Goal: Information Seeking & Learning: Learn about a topic

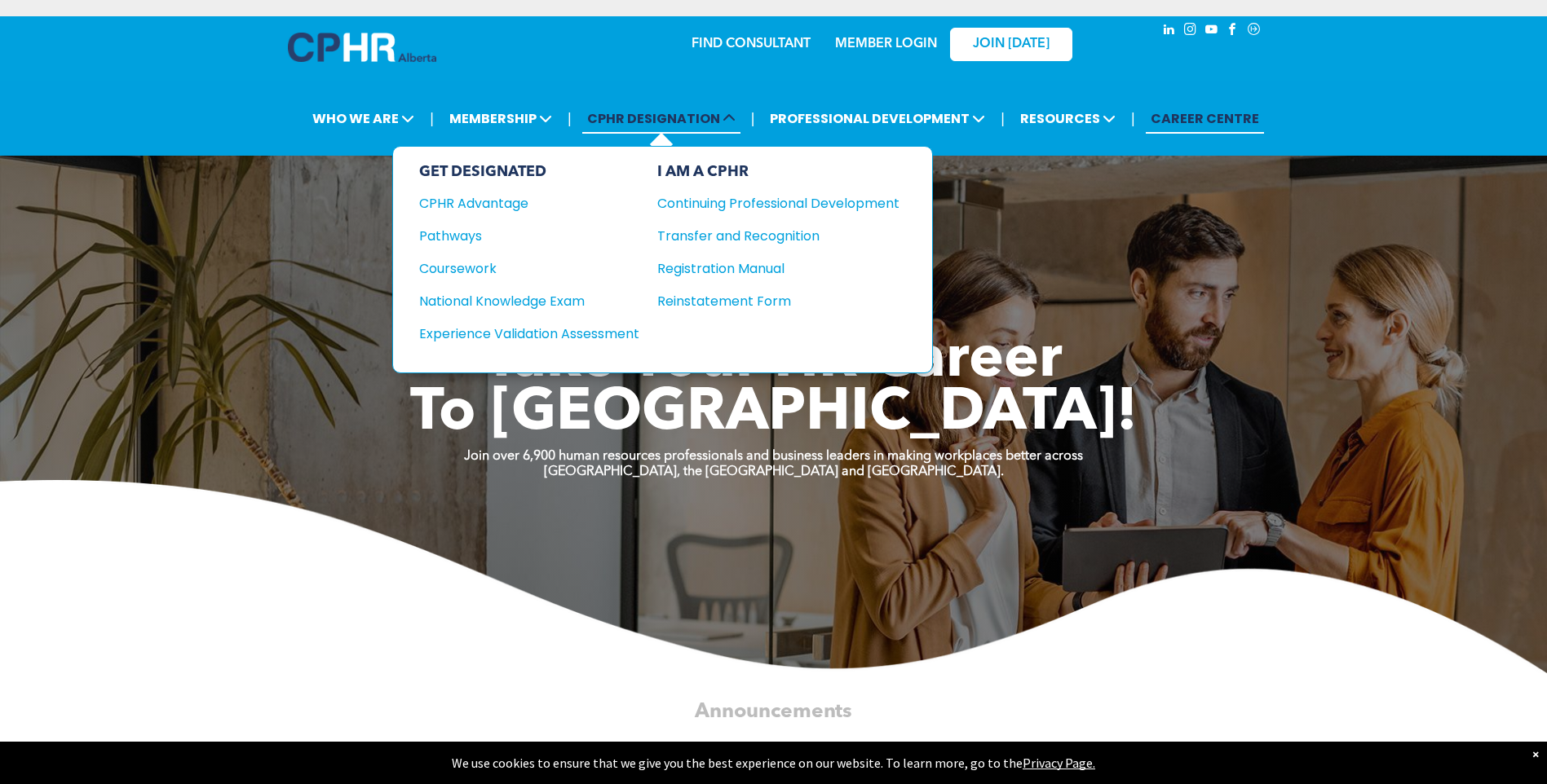
click at [623, 120] on span "CPHR DESIGNATION" at bounding box center [661, 119] width 158 height 30
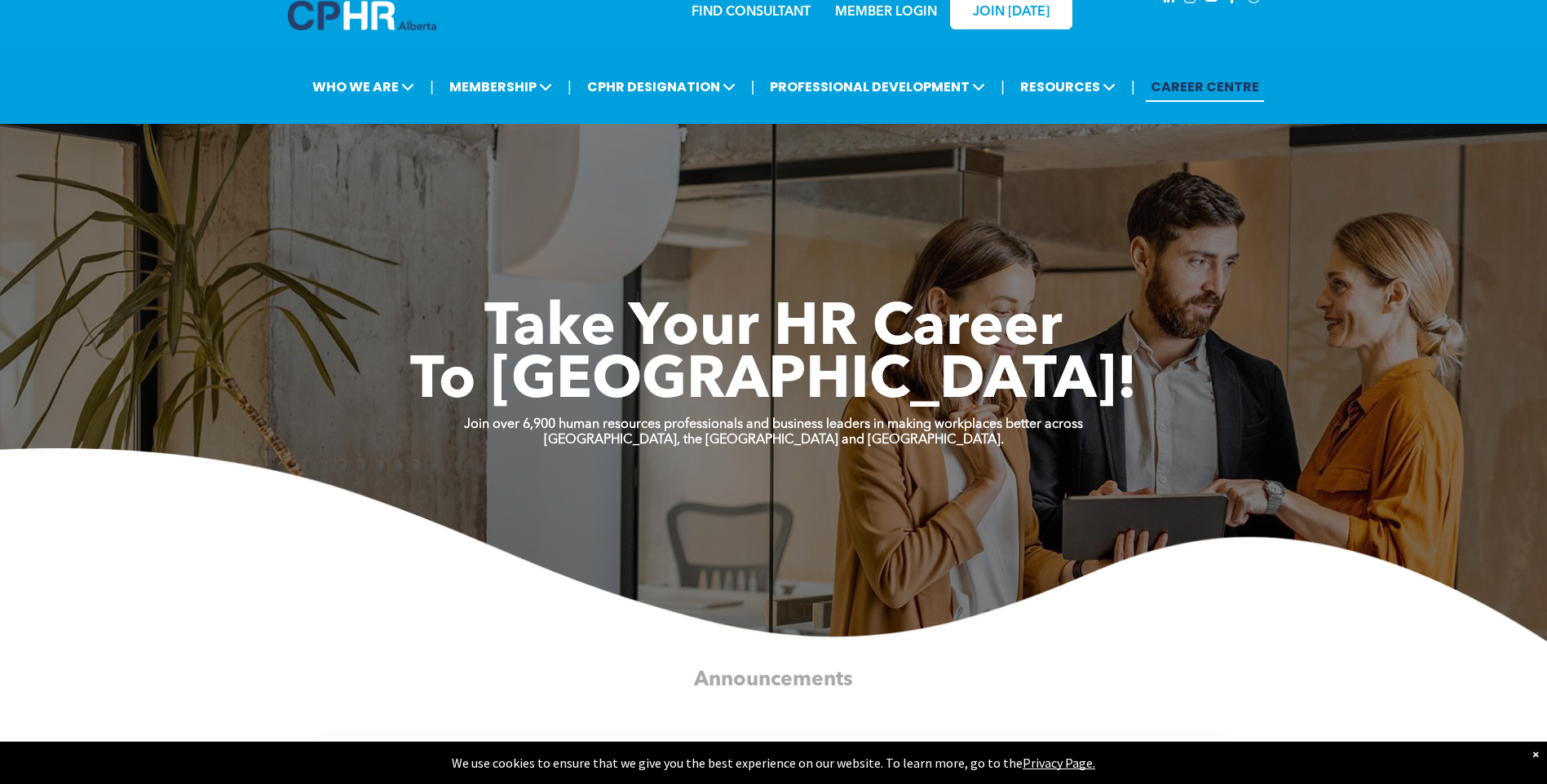
scroll to position [27, 0]
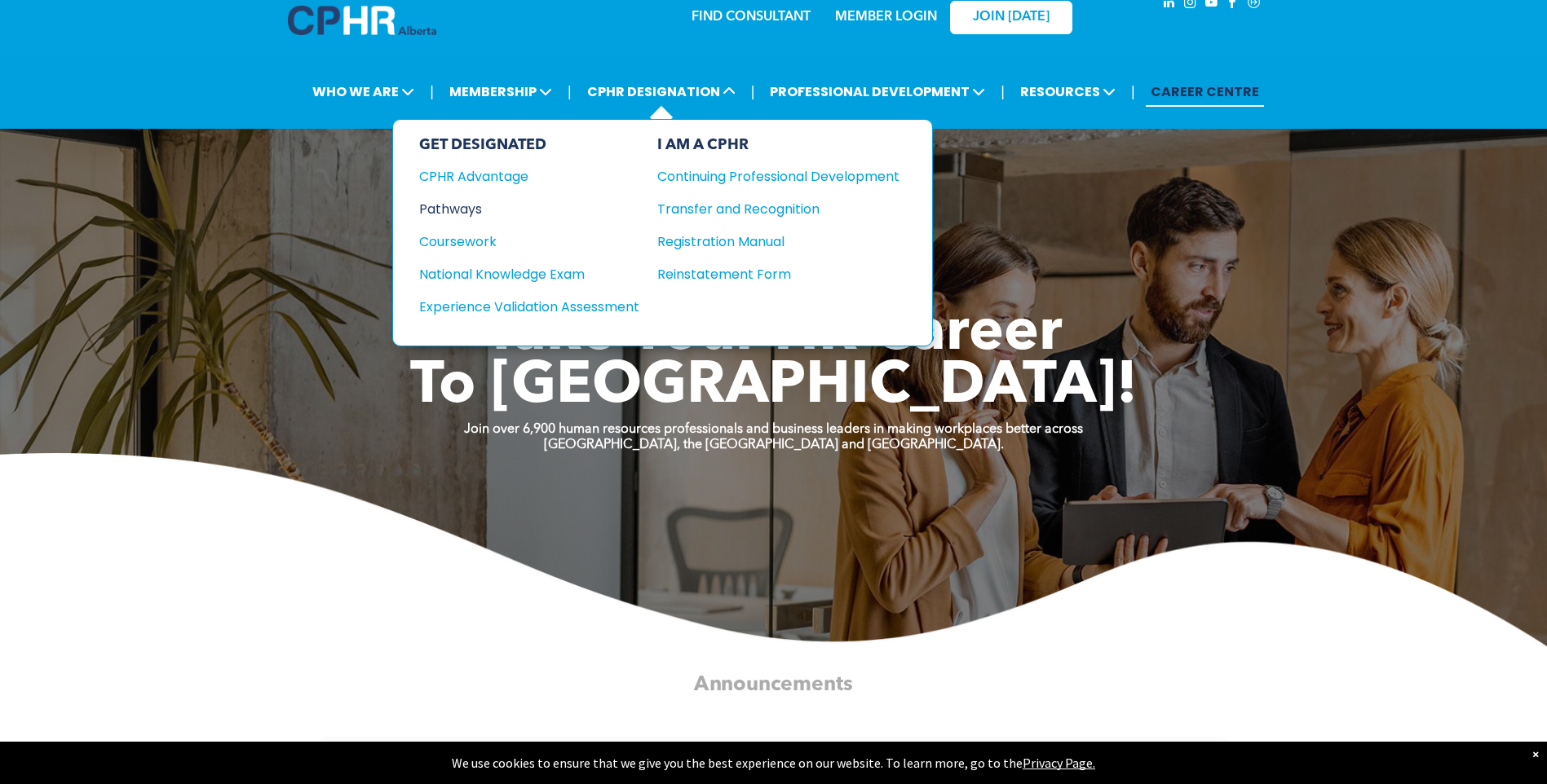
click at [467, 201] on div "Pathways" at bounding box center [518, 209] width 198 height 20
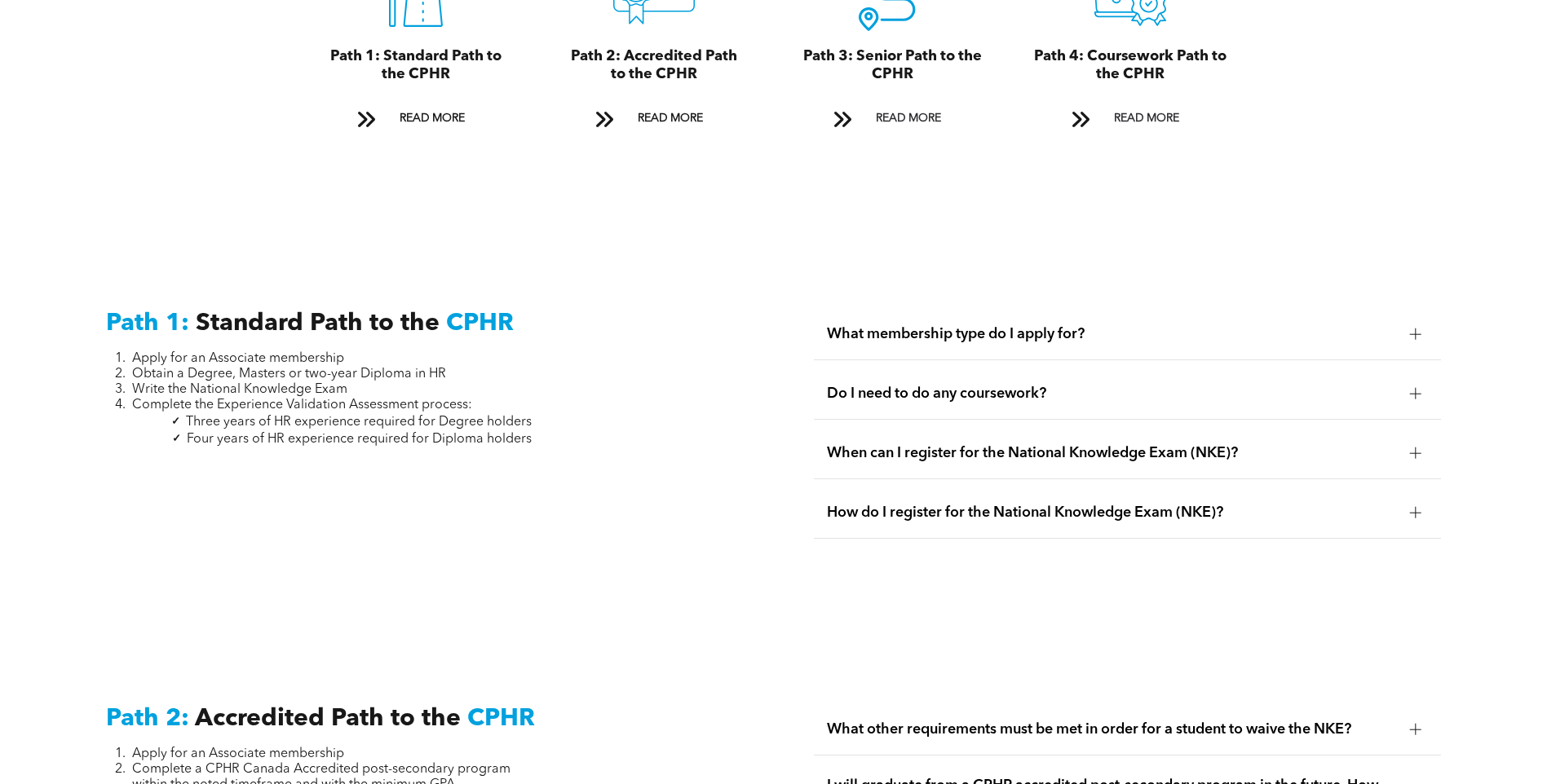
scroll to position [2065, 0]
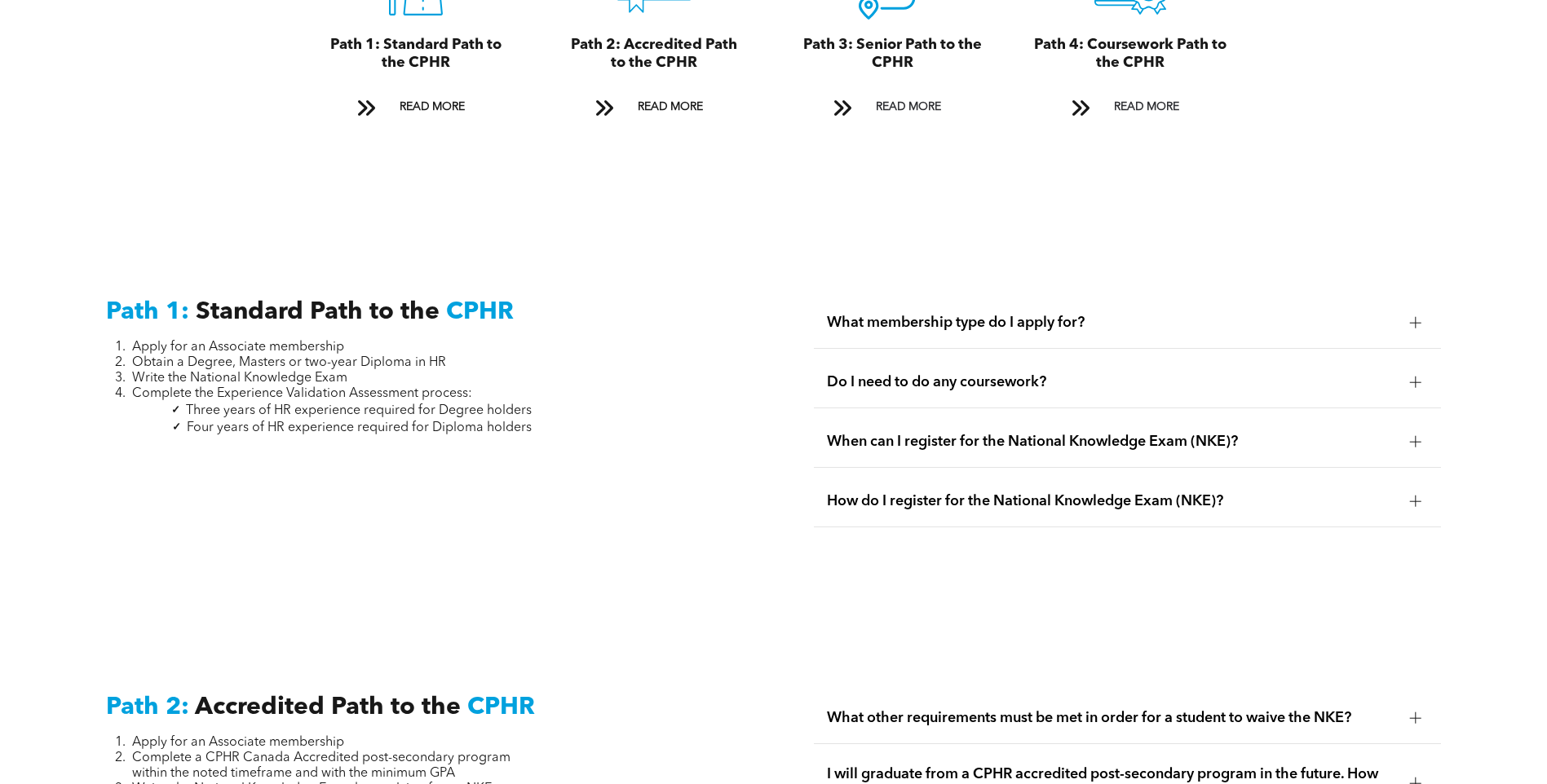
click at [977, 313] on span "What membership type do I apply for?" at bounding box center [1112, 322] width 570 height 18
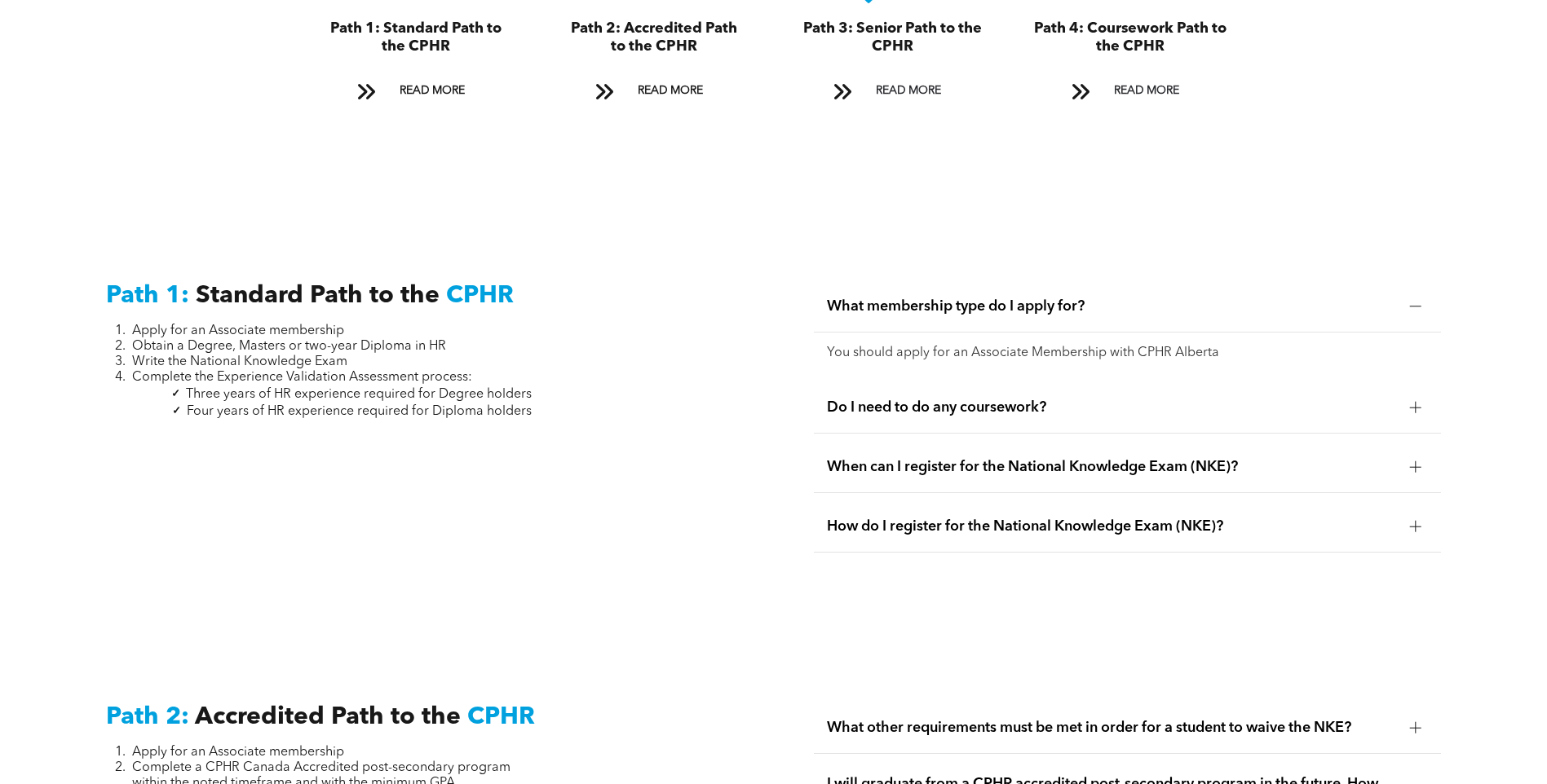
scroll to position [2119, 0]
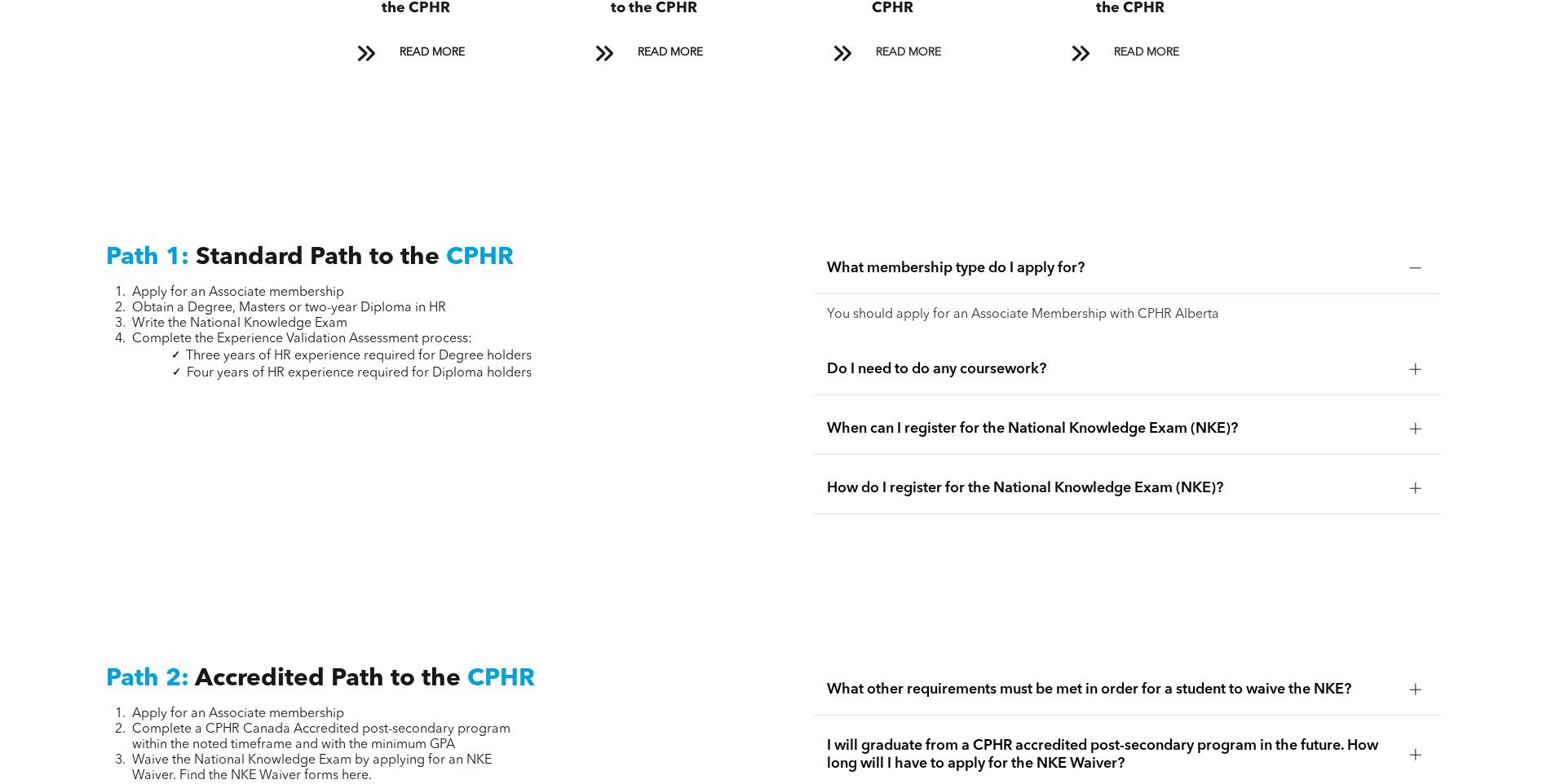
click at [828, 360] on span "Do I need to do any coursework?" at bounding box center [1112, 368] width 570 height 18
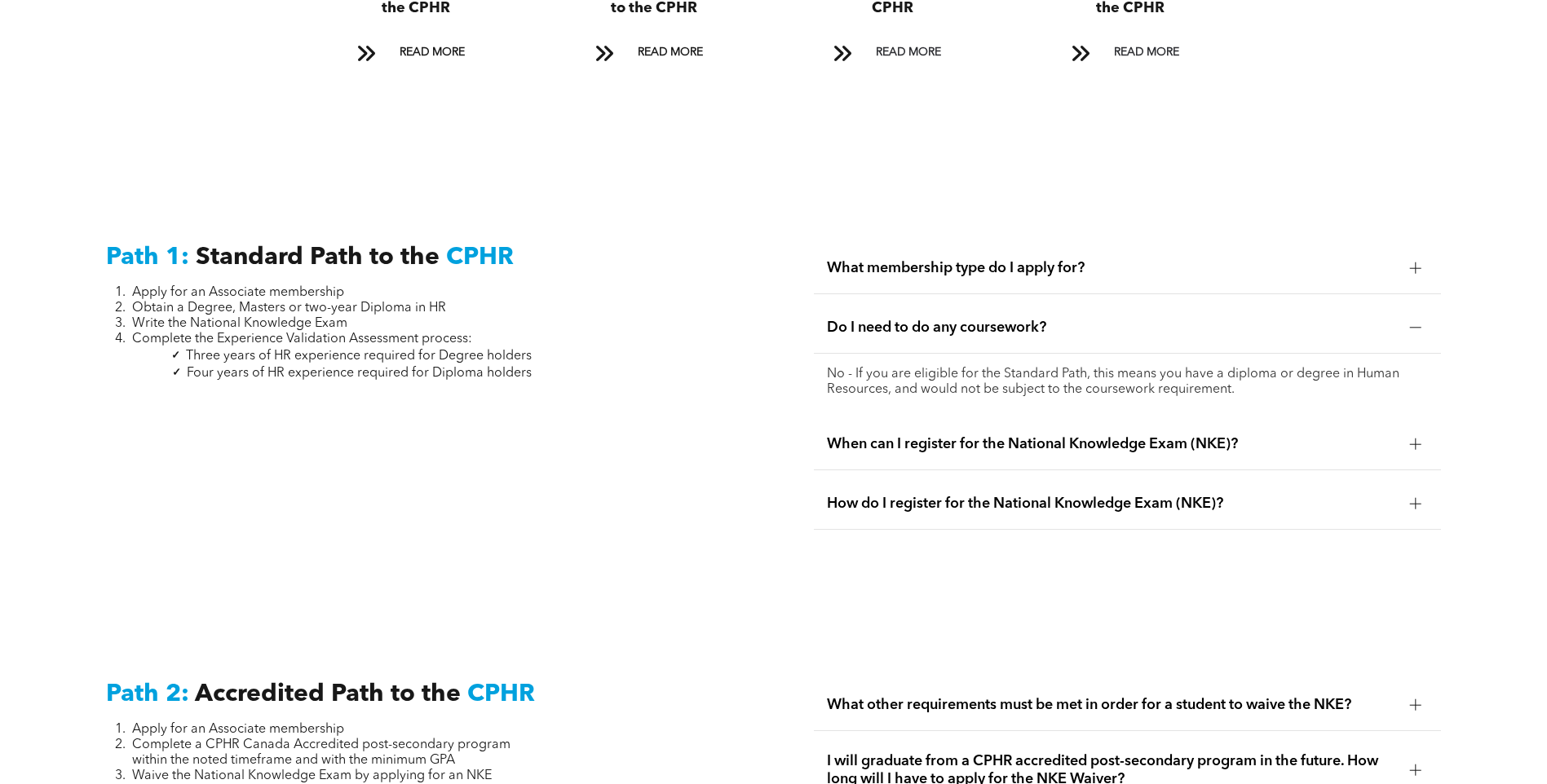
click at [873, 435] on span "When can I register for the National Knowledge Exam (NKE)?" at bounding box center [1112, 444] width 570 height 18
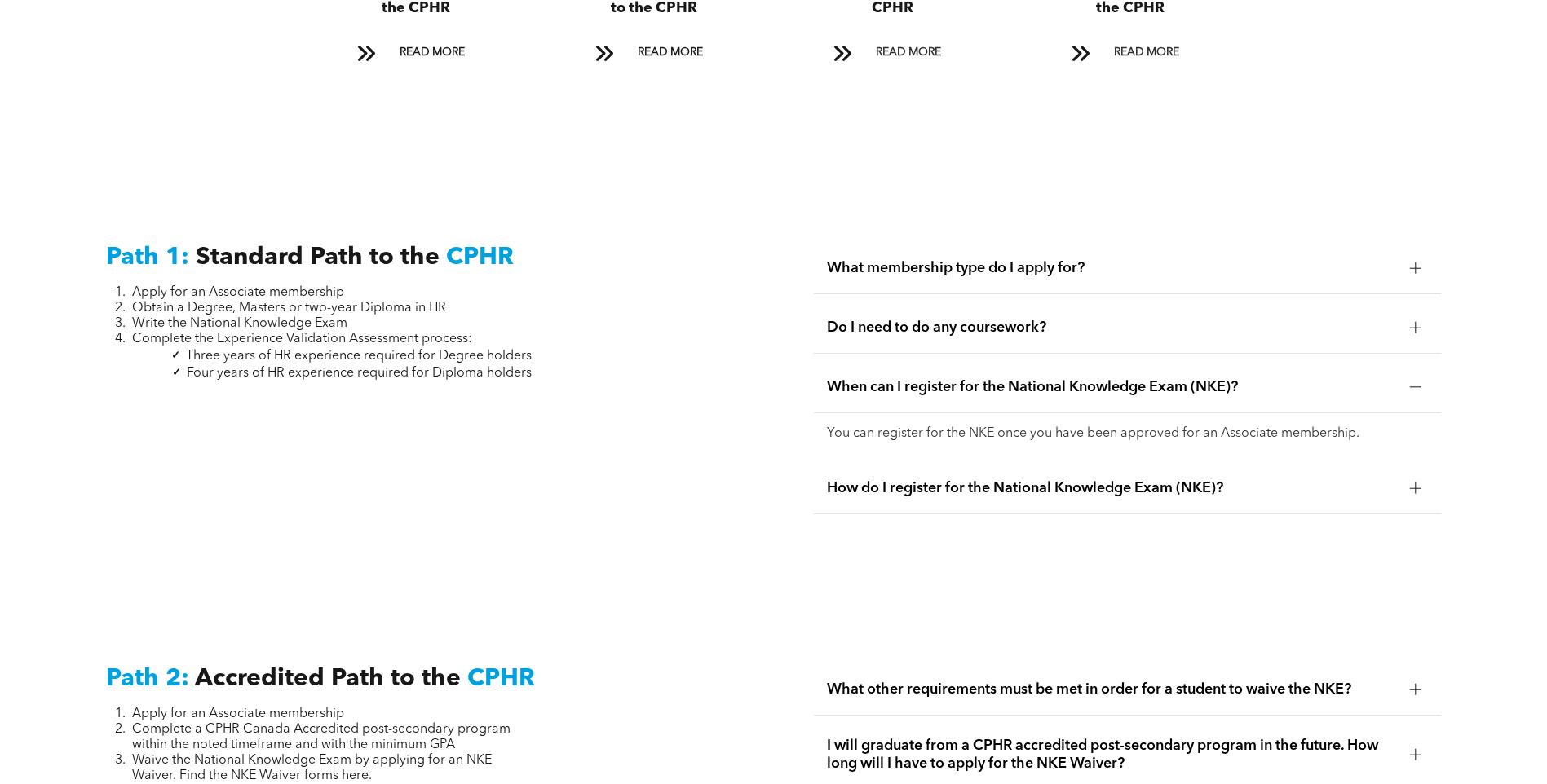
click at [841, 479] on span "How do I register for the National Knowledge Exam (NKE)?" at bounding box center [1112, 487] width 570 height 18
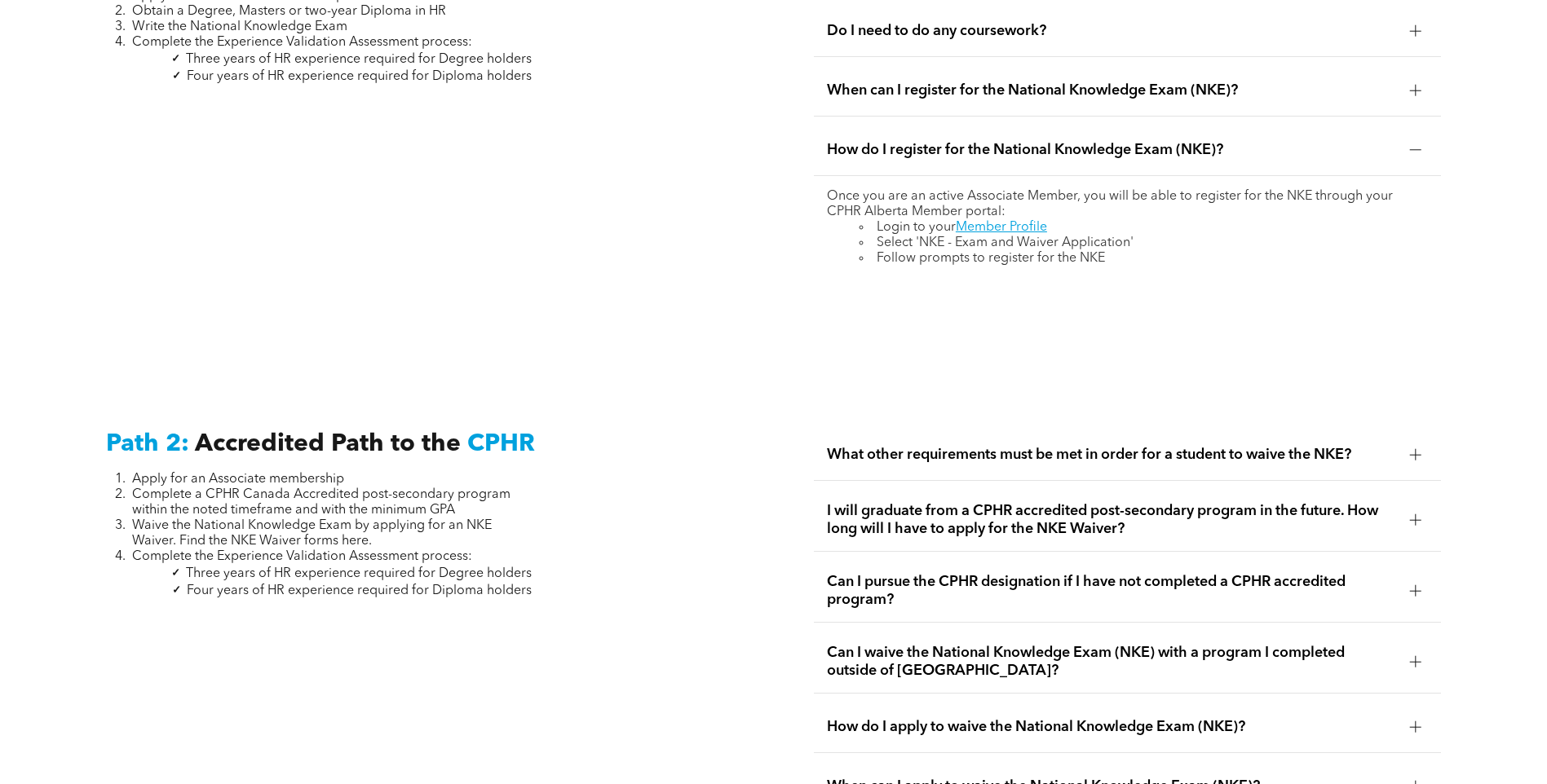
scroll to position [2418, 0]
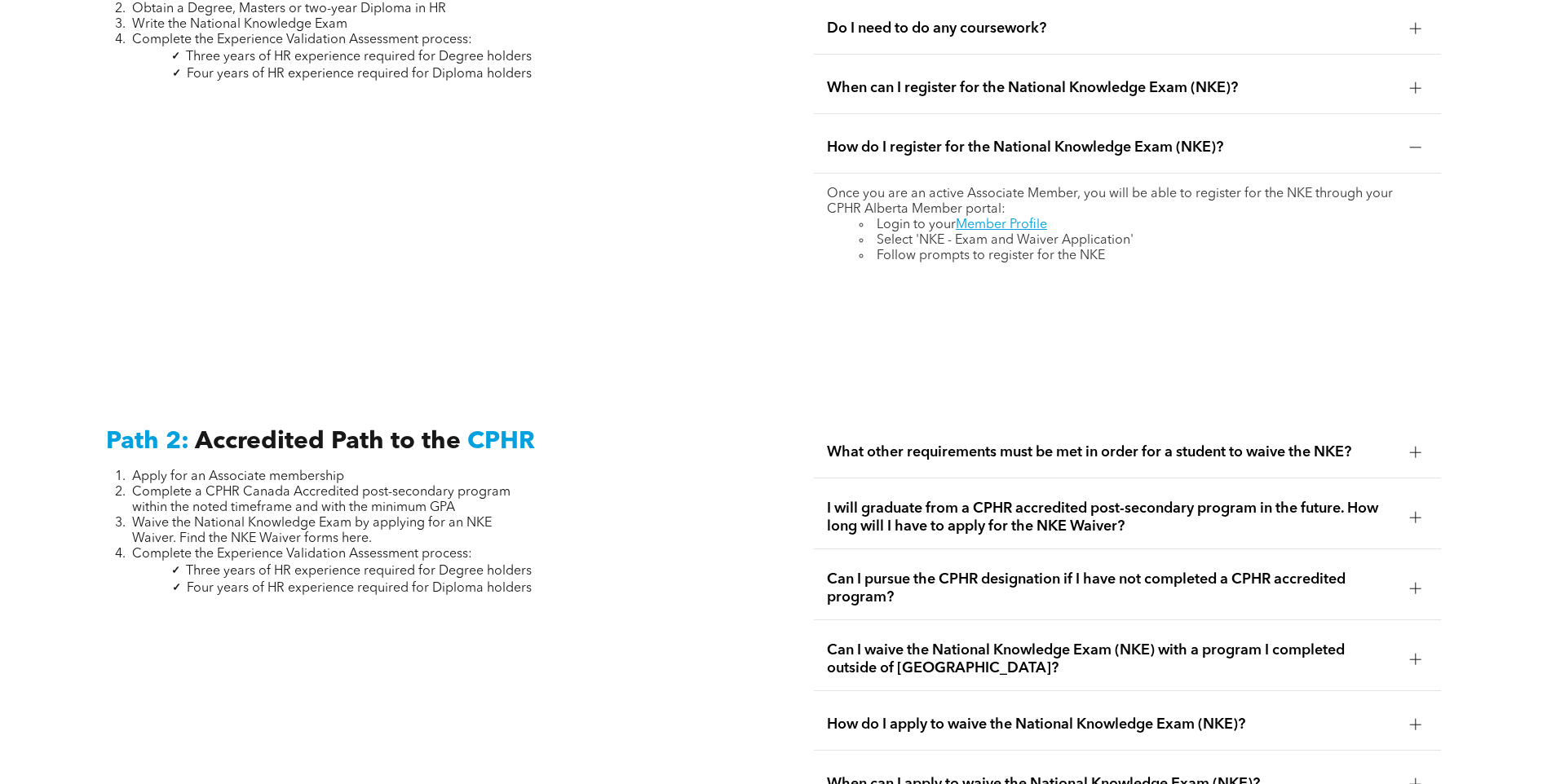
click at [848, 444] on div "What other requirements must be met in order for a student to waive the NKE?" at bounding box center [1128, 452] width 627 height 52
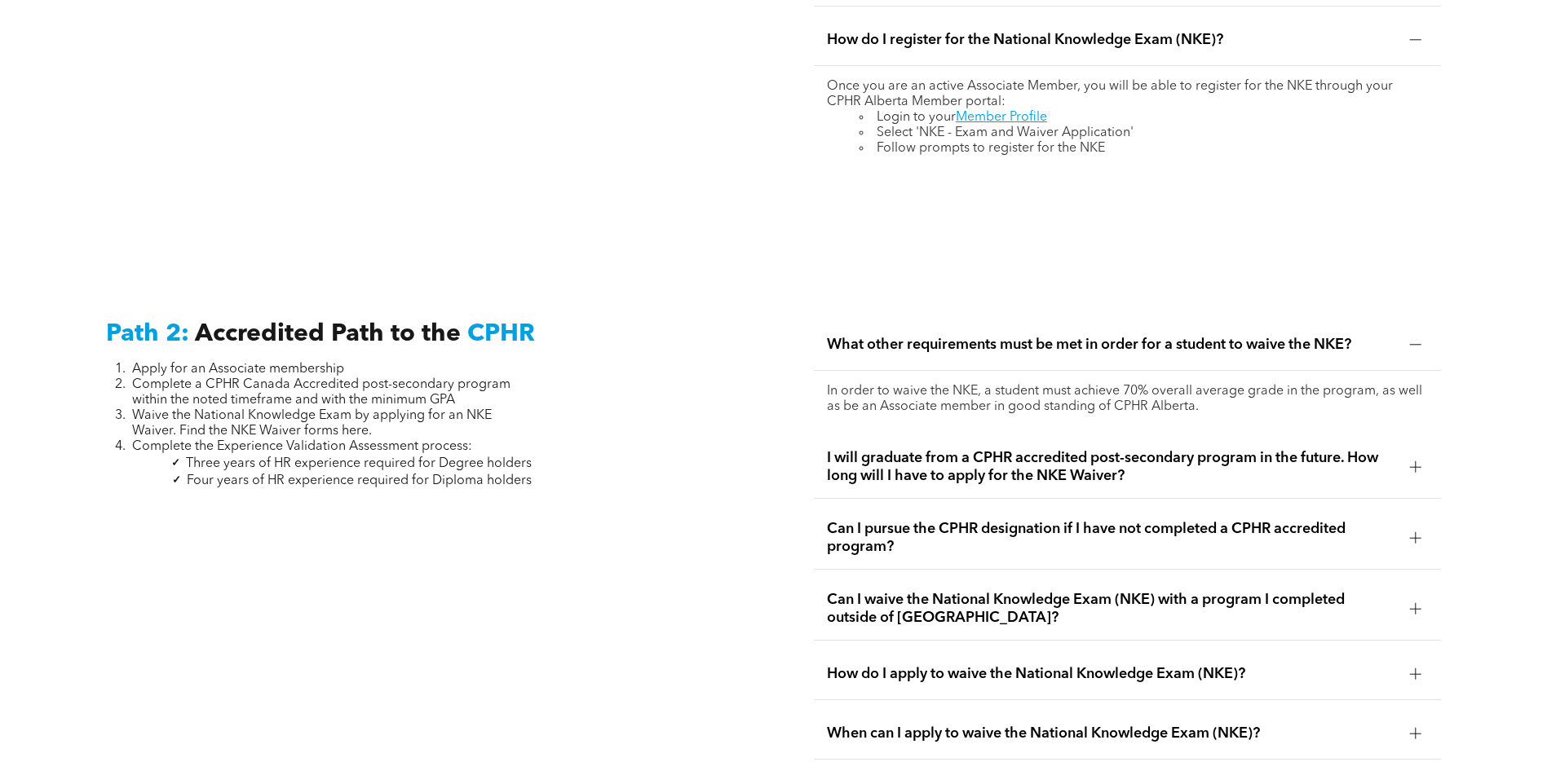
scroll to position [2527, 0]
click at [834, 456] on span "I will graduate from a CPHR accredited post-secondary program in the future. Ho…" at bounding box center [1112, 466] width 570 height 35
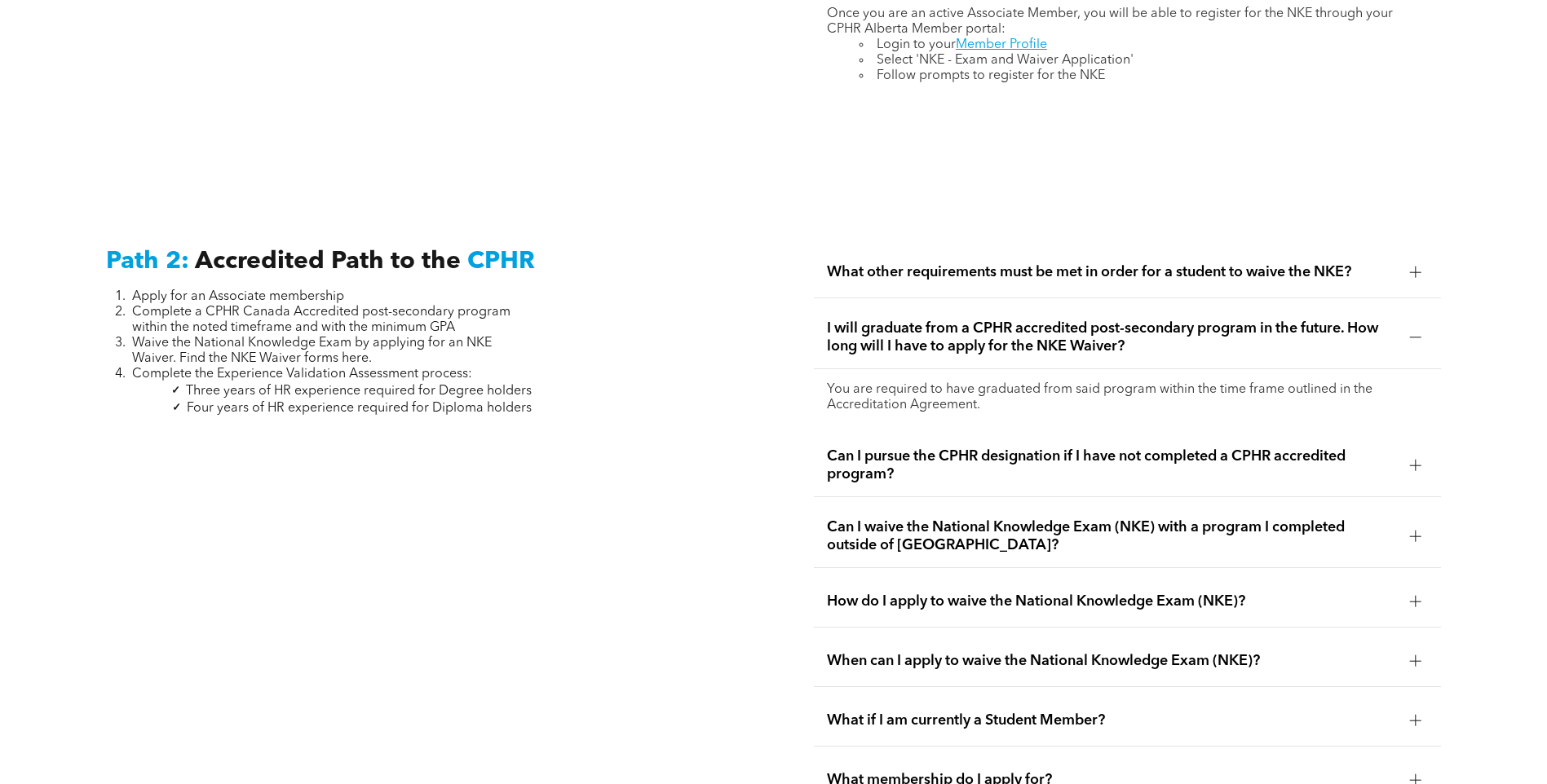
scroll to position [2608, 0]
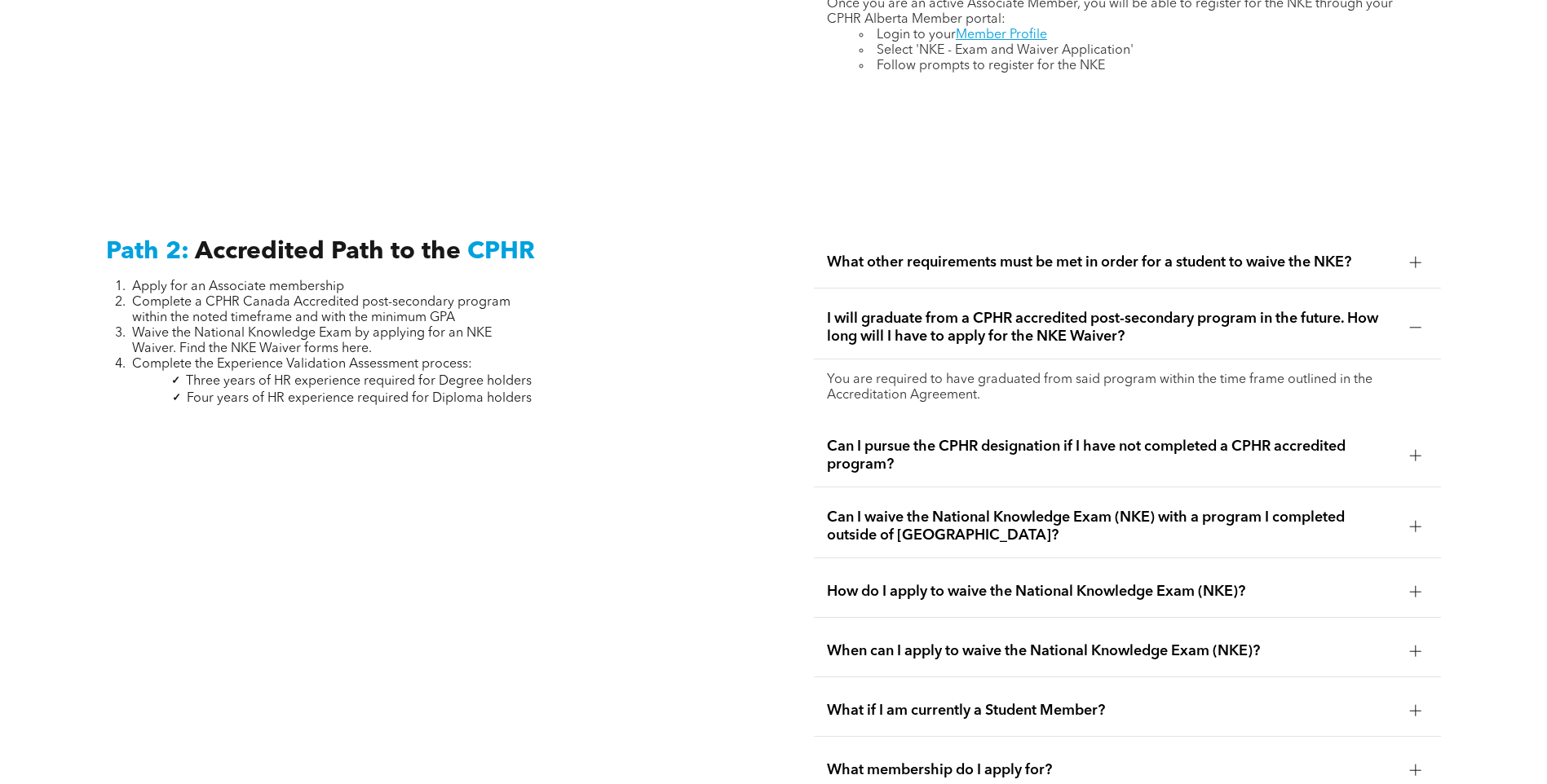
click at [858, 454] on div "Can I pursue the CPHR designation if I have not completed a CPHR accredited pro…" at bounding box center [1128, 456] width 627 height 63
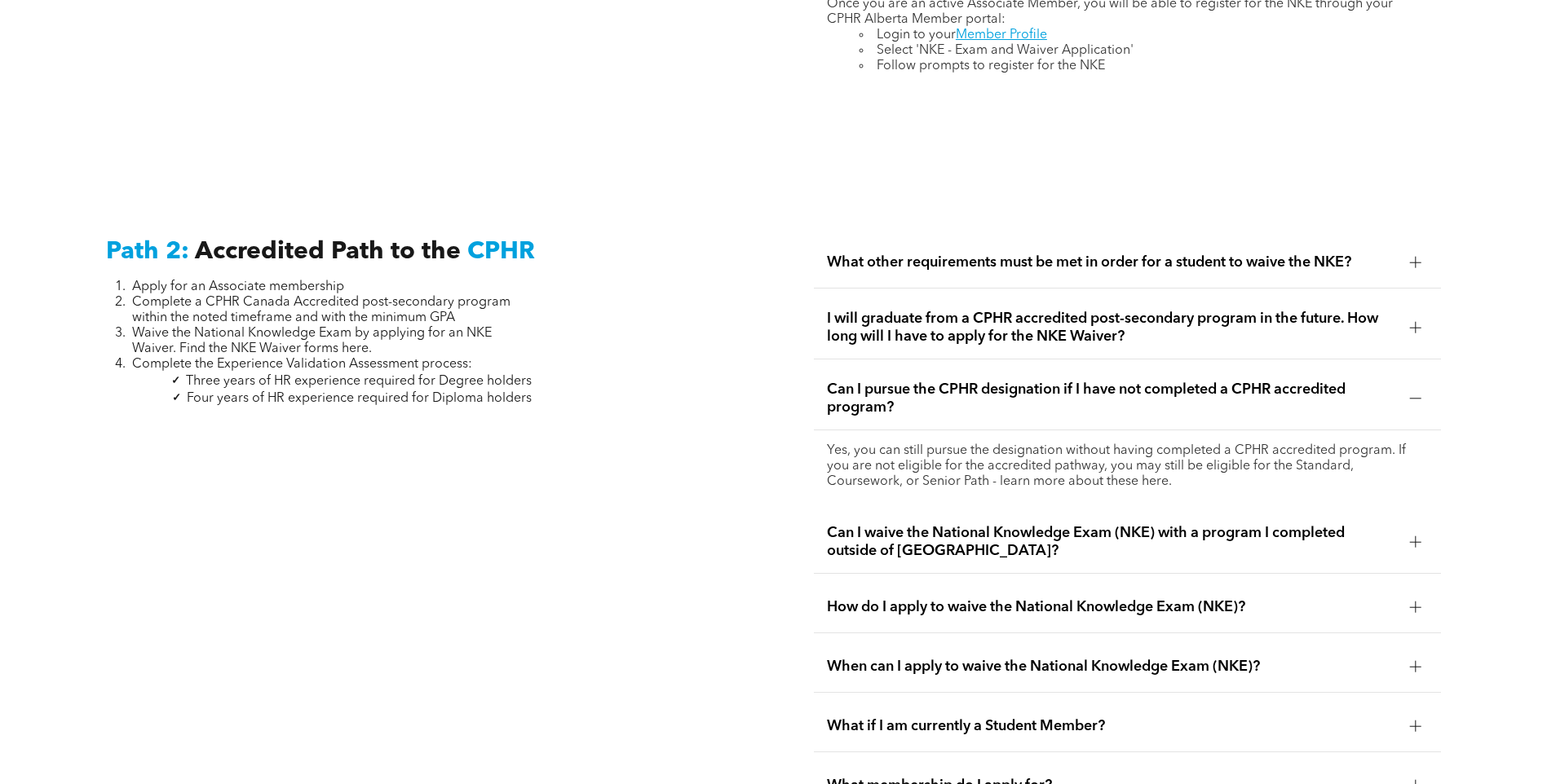
click at [931, 457] on p "Yes, you can still pursue the designation without having completed a CPHR accre…" at bounding box center [1127, 466] width 601 height 46
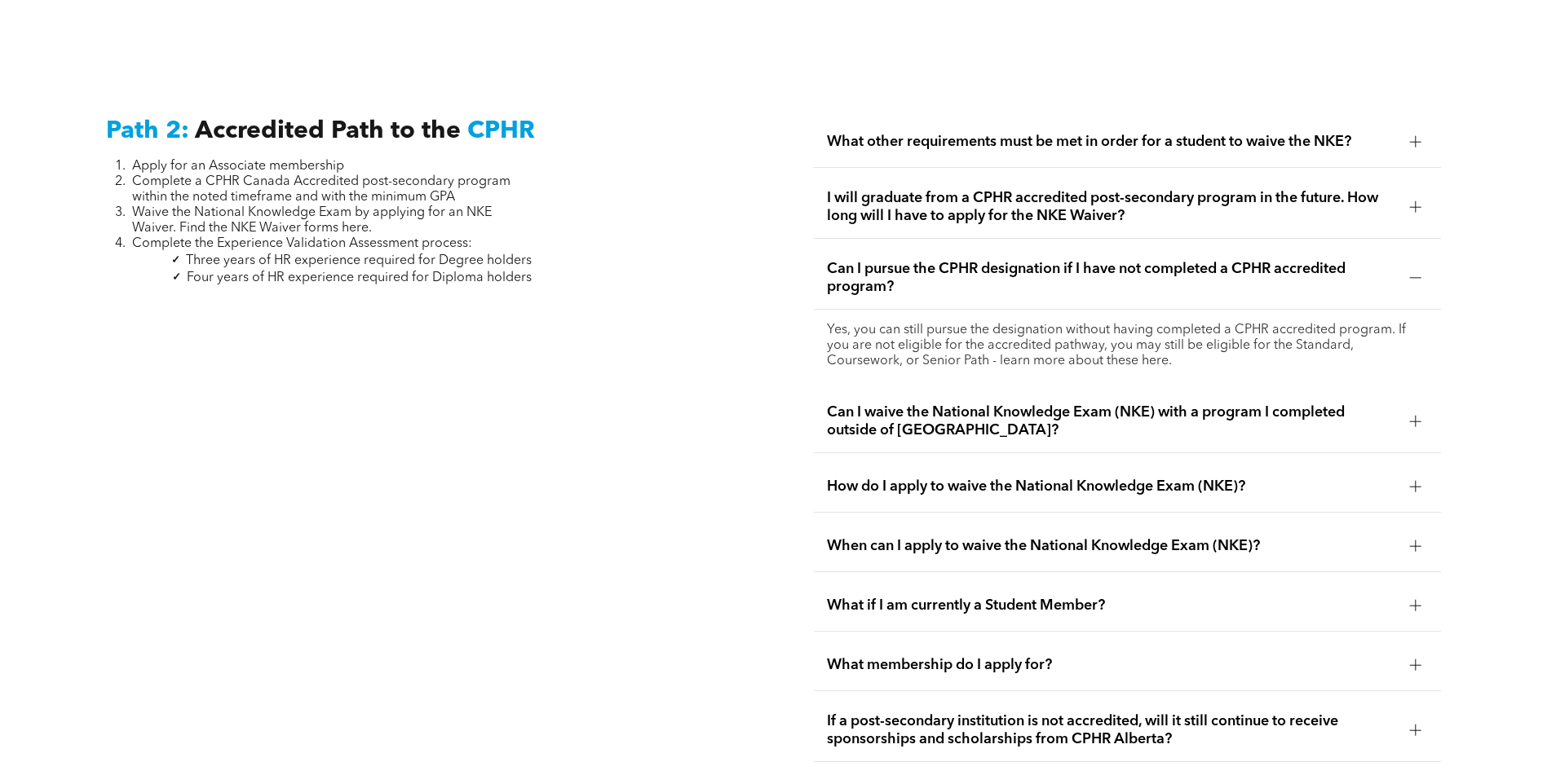
scroll to position [2744, 0]
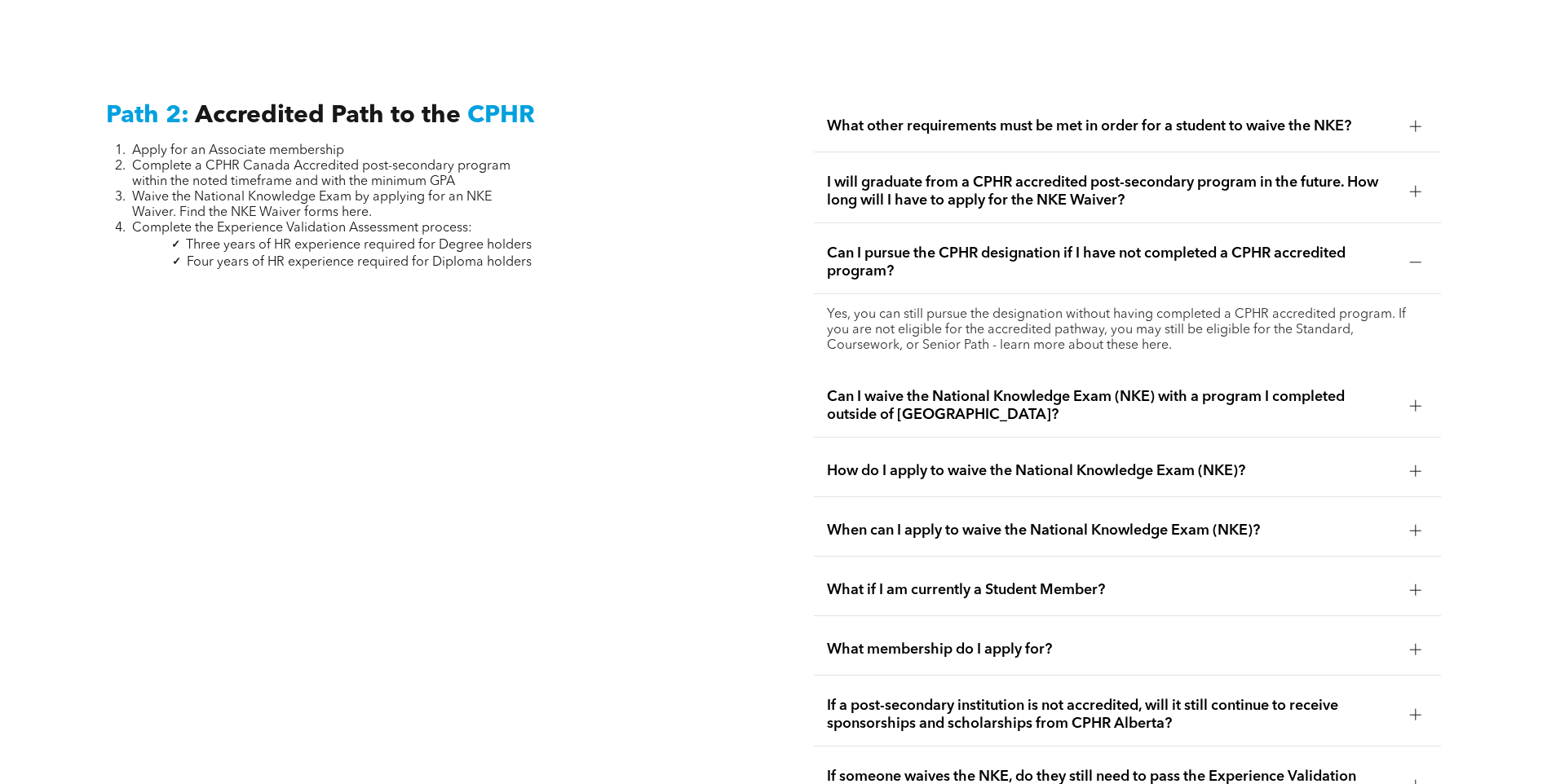
click at [886, 640] on span "What membership do I apply for?" at bounding box center [1112, 649] width 570 height 18
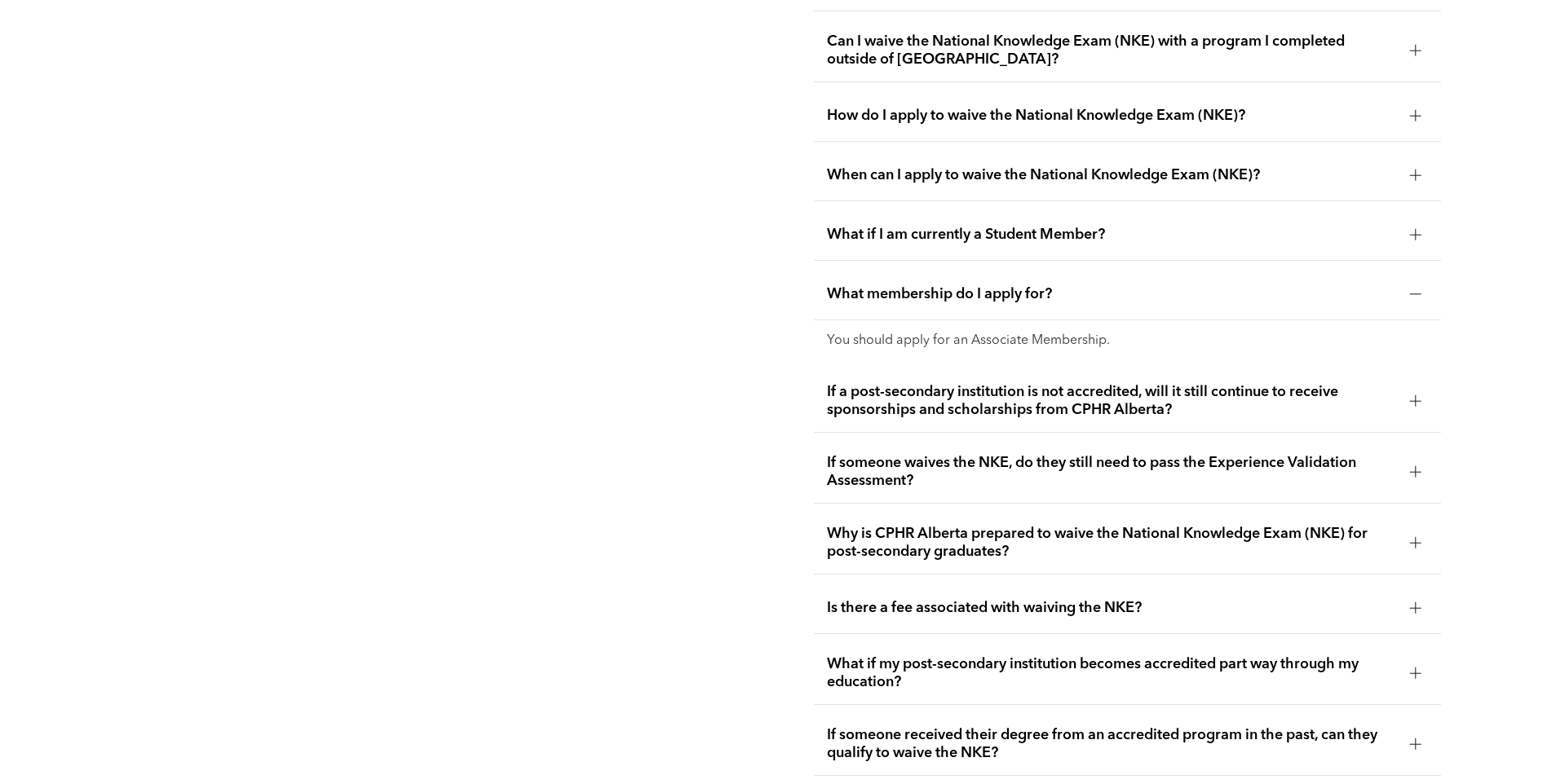
scroll to position [3042, 0]
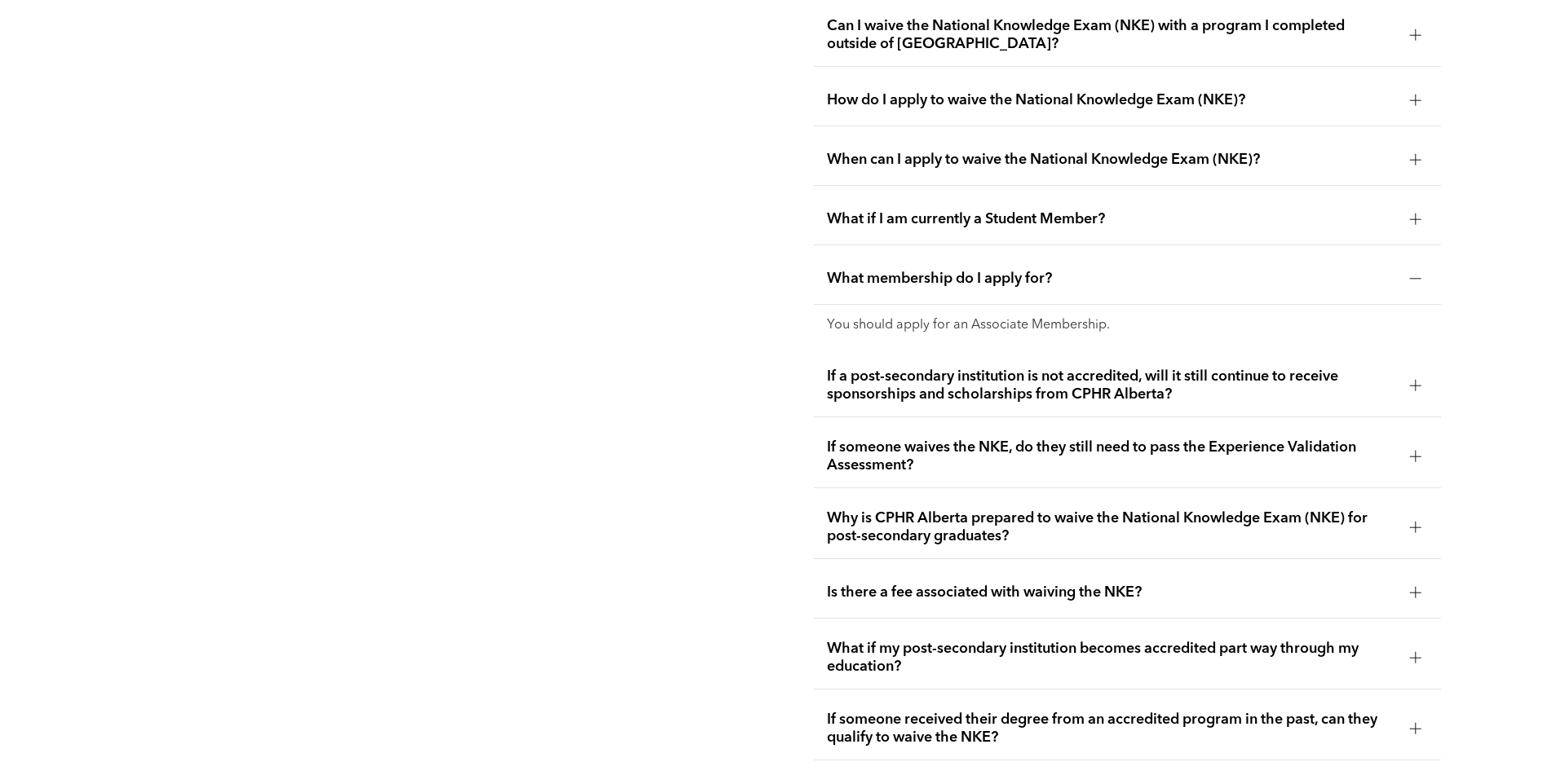
click at [865, 370] on span "If a post-secondary institution is not accredited, will it still continue to re…" at bounding box center [1112, 385] width 570 height 35
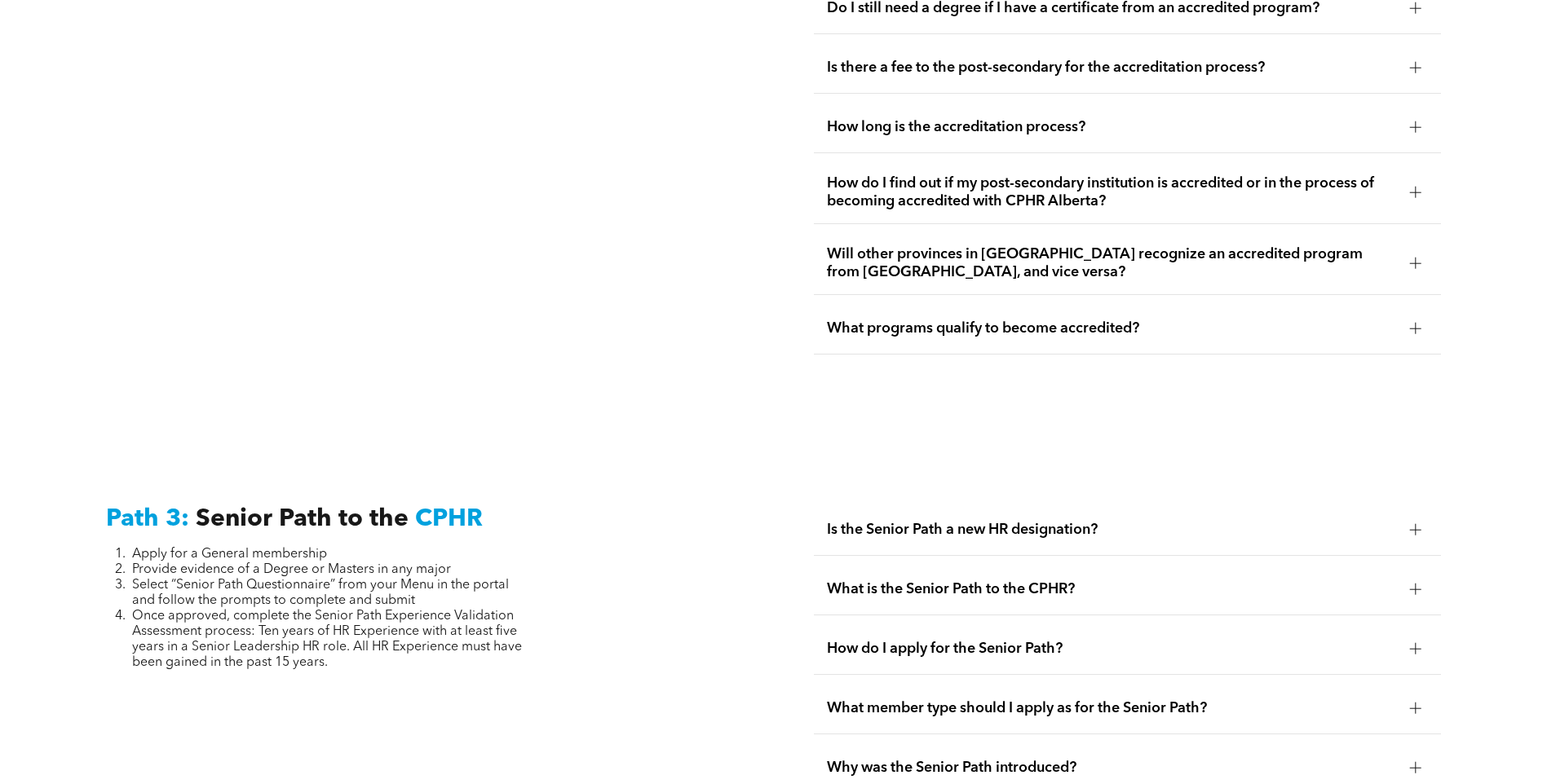
scroll to position [3857, 0]
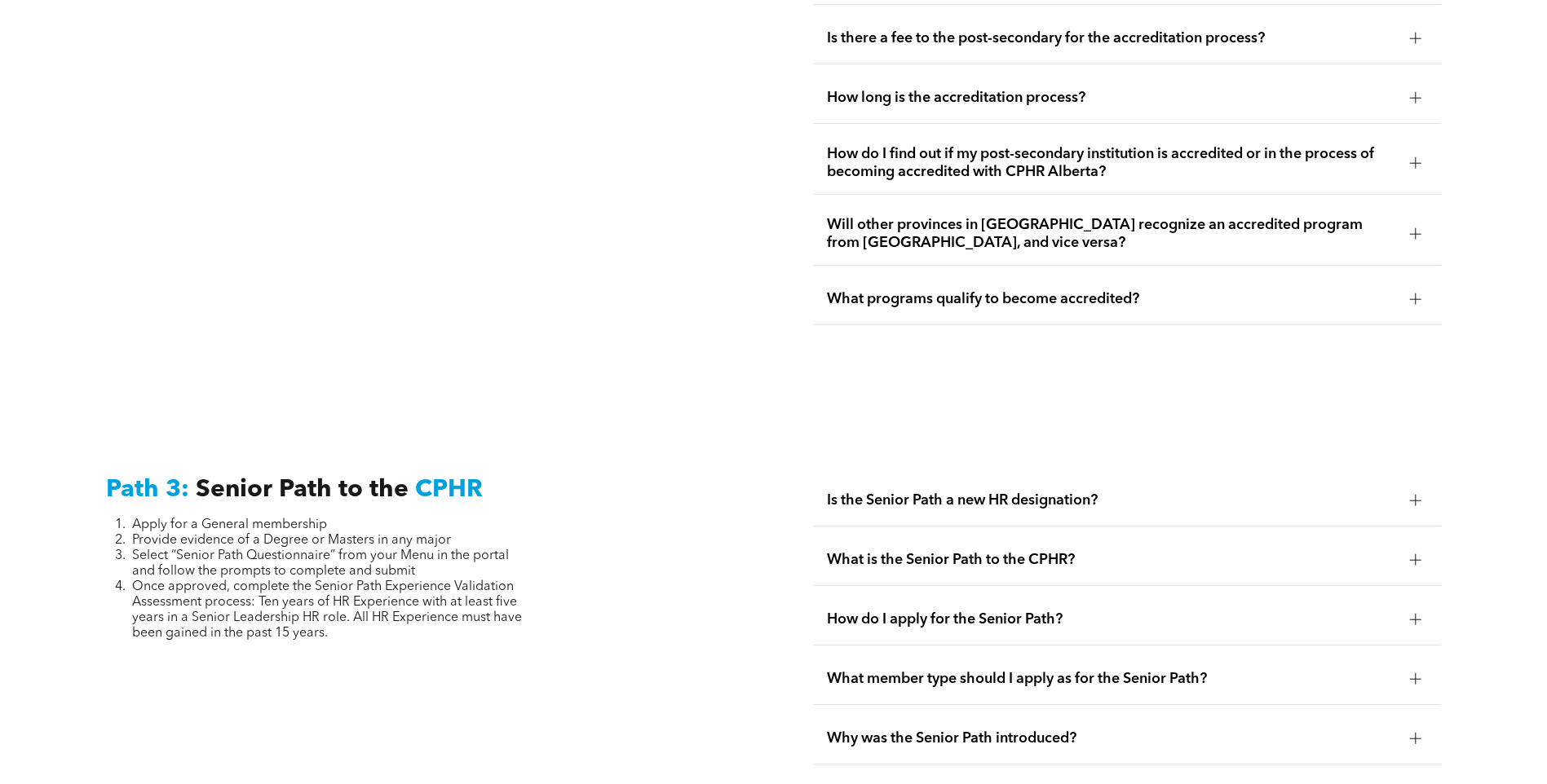
click at [940, 537] on div "What is the Senior Path to the CPHR?" at bounding box center [1128, 560] width 627 height 52
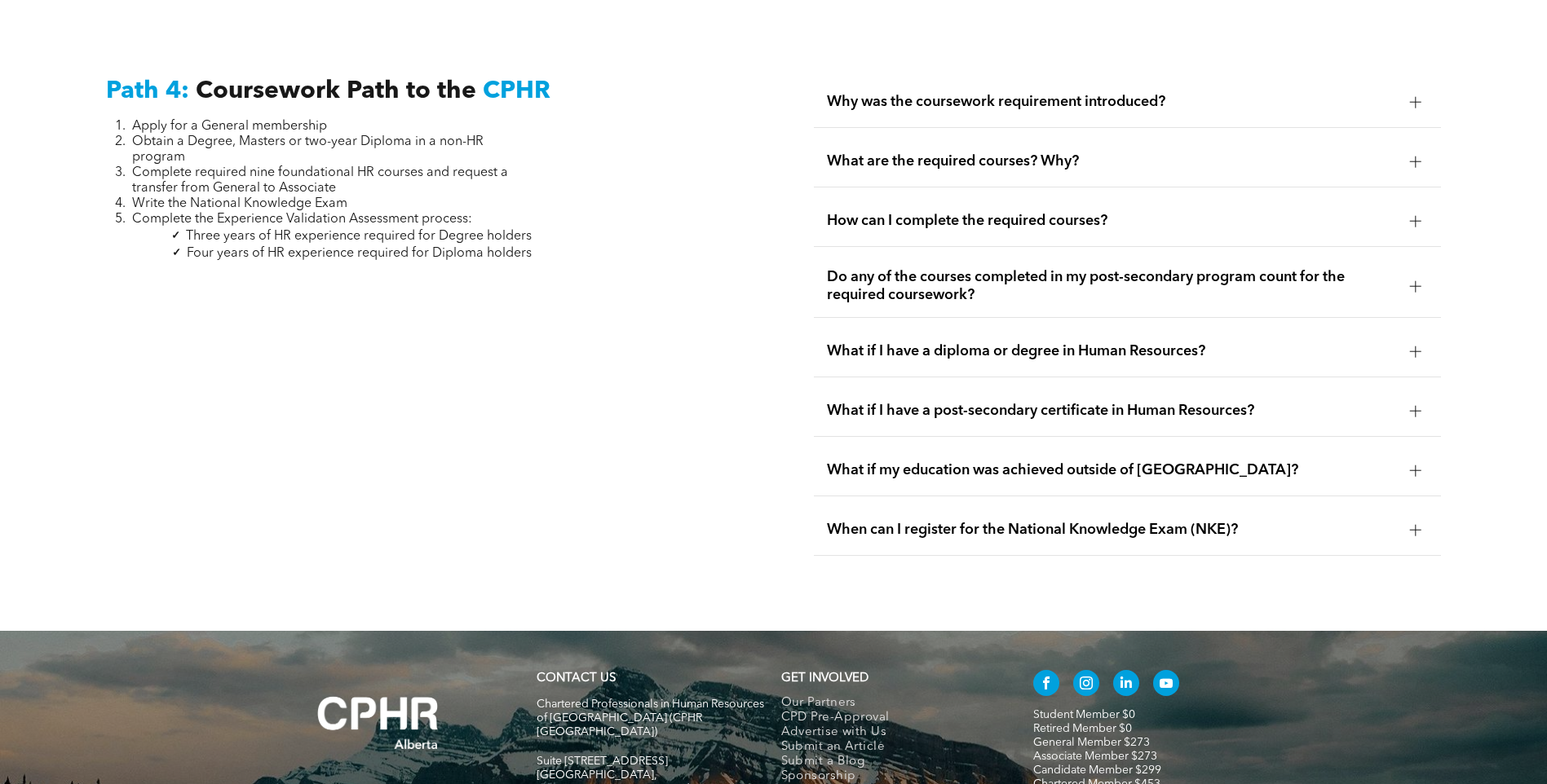
scroll to position [5108, 0]
click at [965, 92] on span "Why was the coursework requirement introduced?" at bounding box center [1112, 101] width 570 height 18
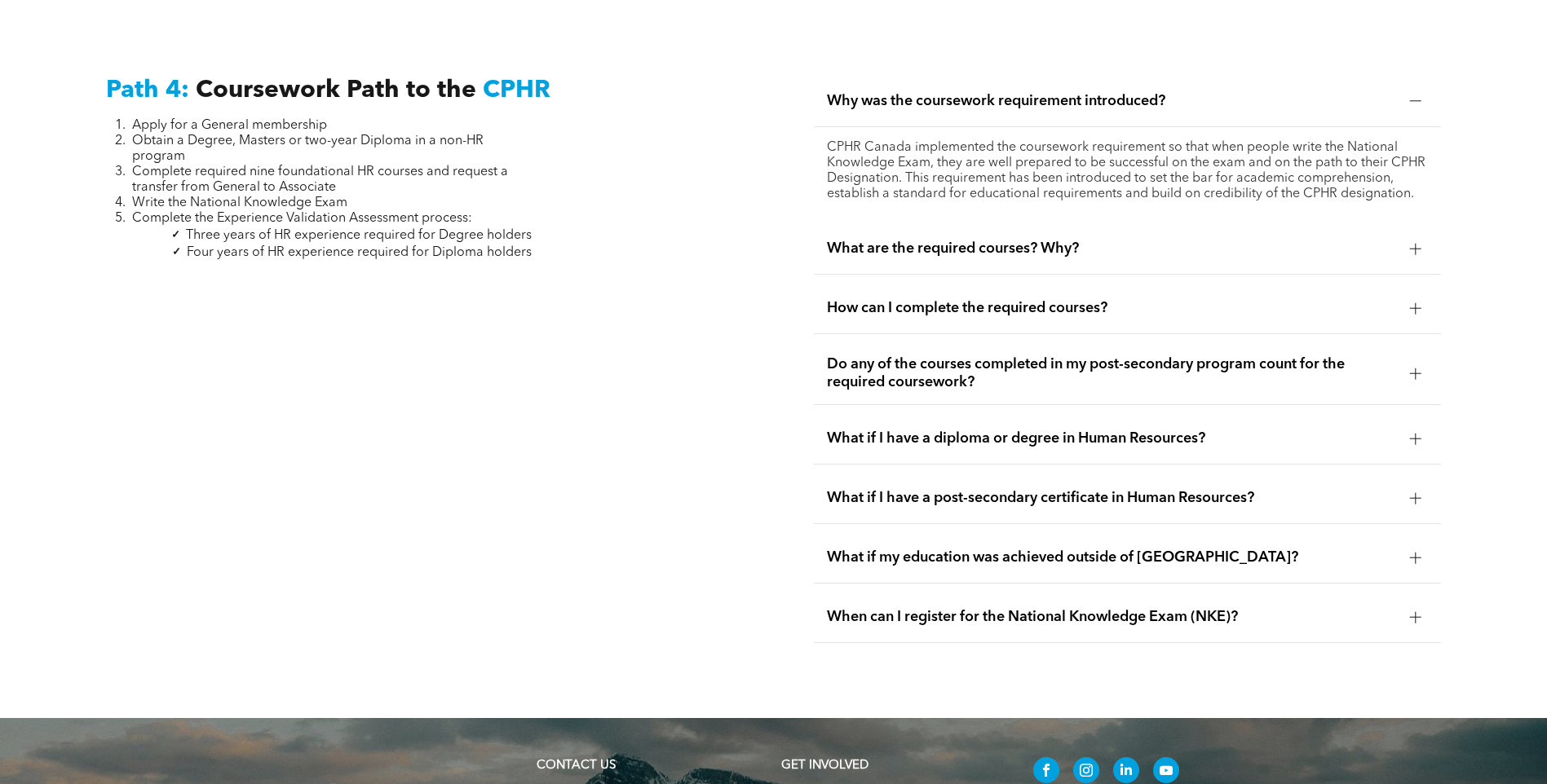
click at [856, 240] on span "What are the required courses? Why?" at bounding box center [1112, 248] width 570 height 18
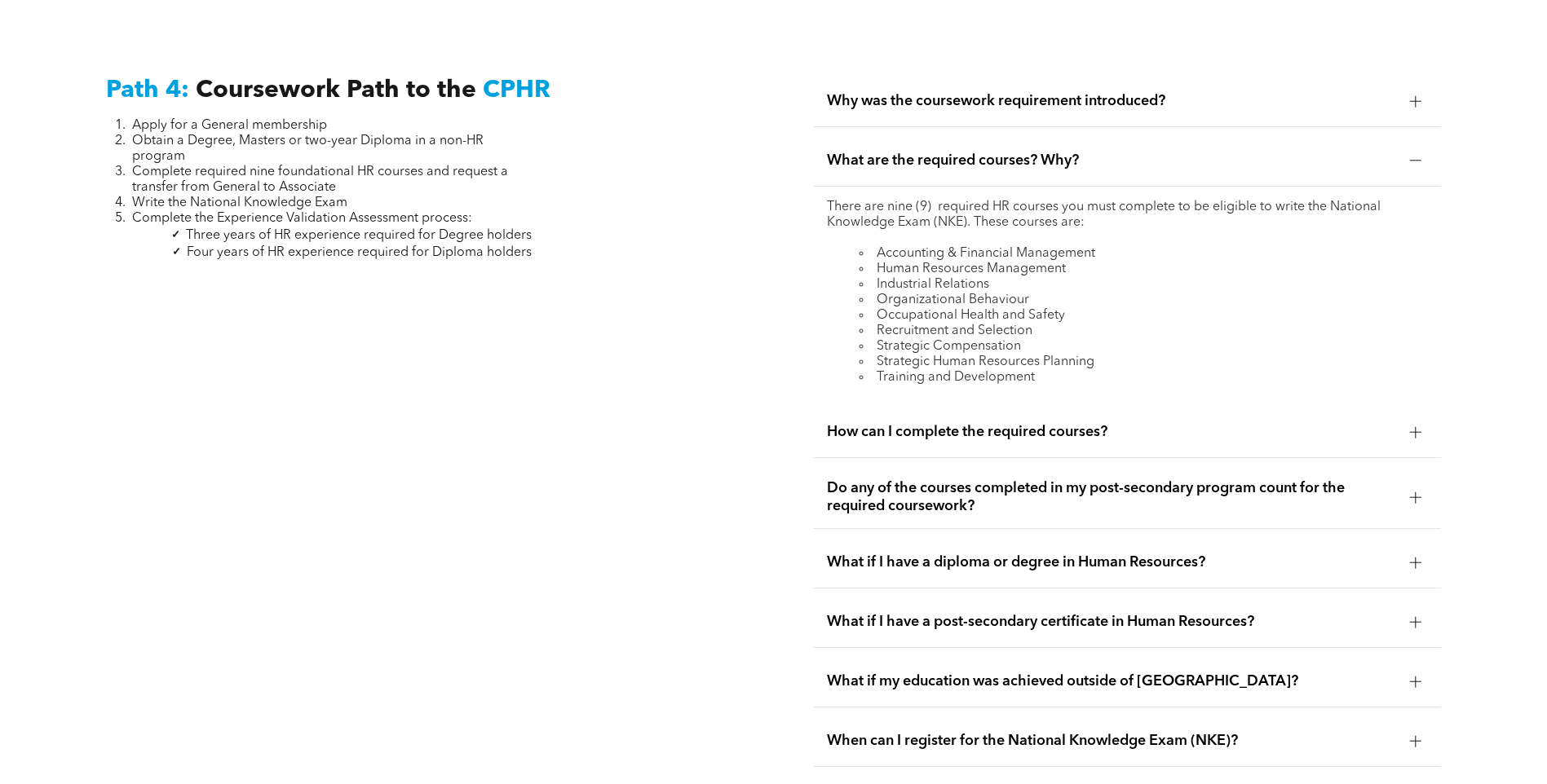
click at [862, 423] on span "How can I complete the required courses?" at bounding box center [1112, 432] width 570 height 18
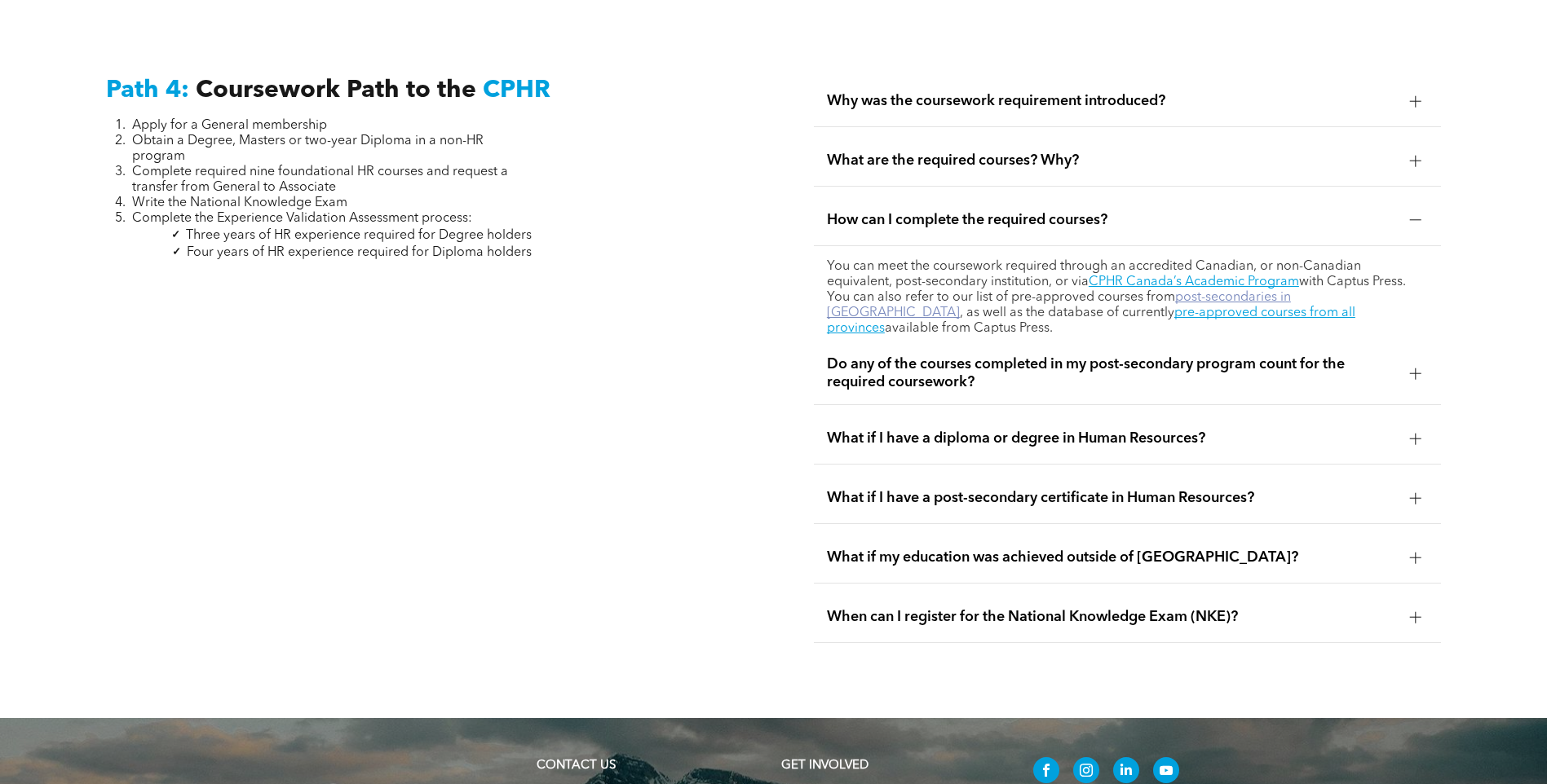
click at [1176, 291] on link "post-secondaries in Alberta" at bounding box center [1058, 305] width 464 height 29
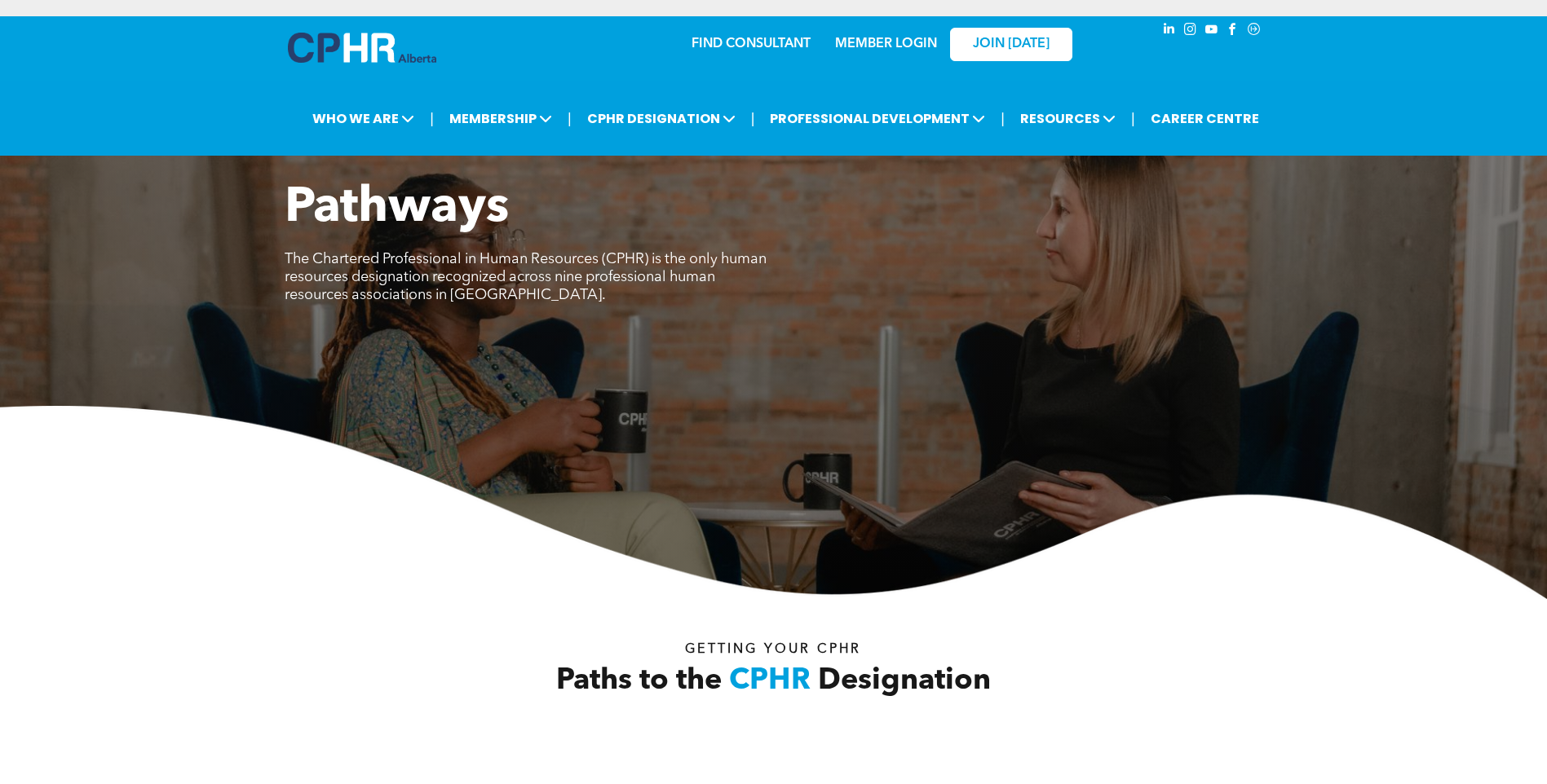
scroll to position [4996, 0]
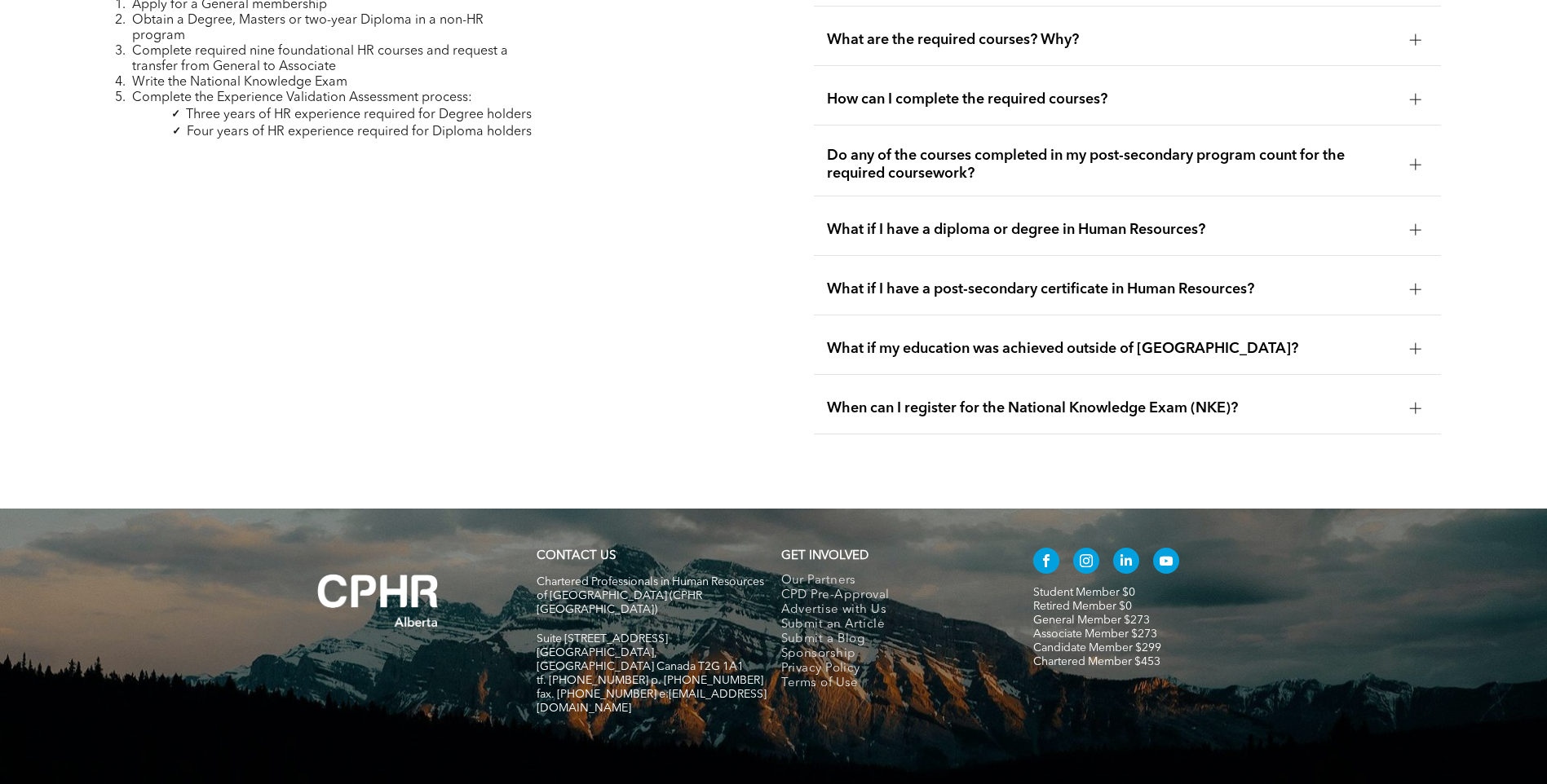
click at [122, 363] on div "Path 4: Coursework Path to the CPHR Apply for a General membership Obtain a Deg…" at bounding box center [419, 195] width 653 height 505
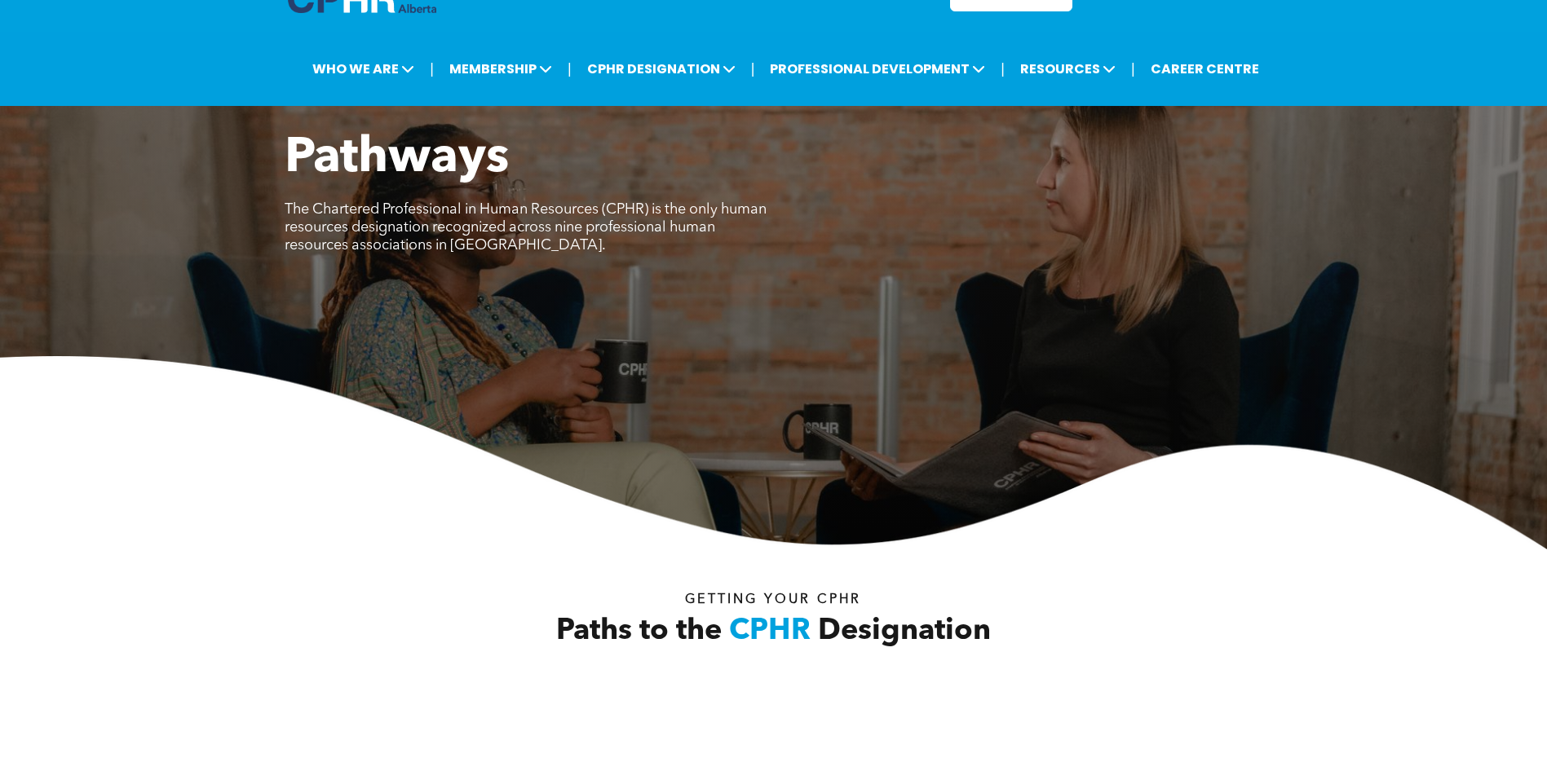
scroll to position [0, 0]
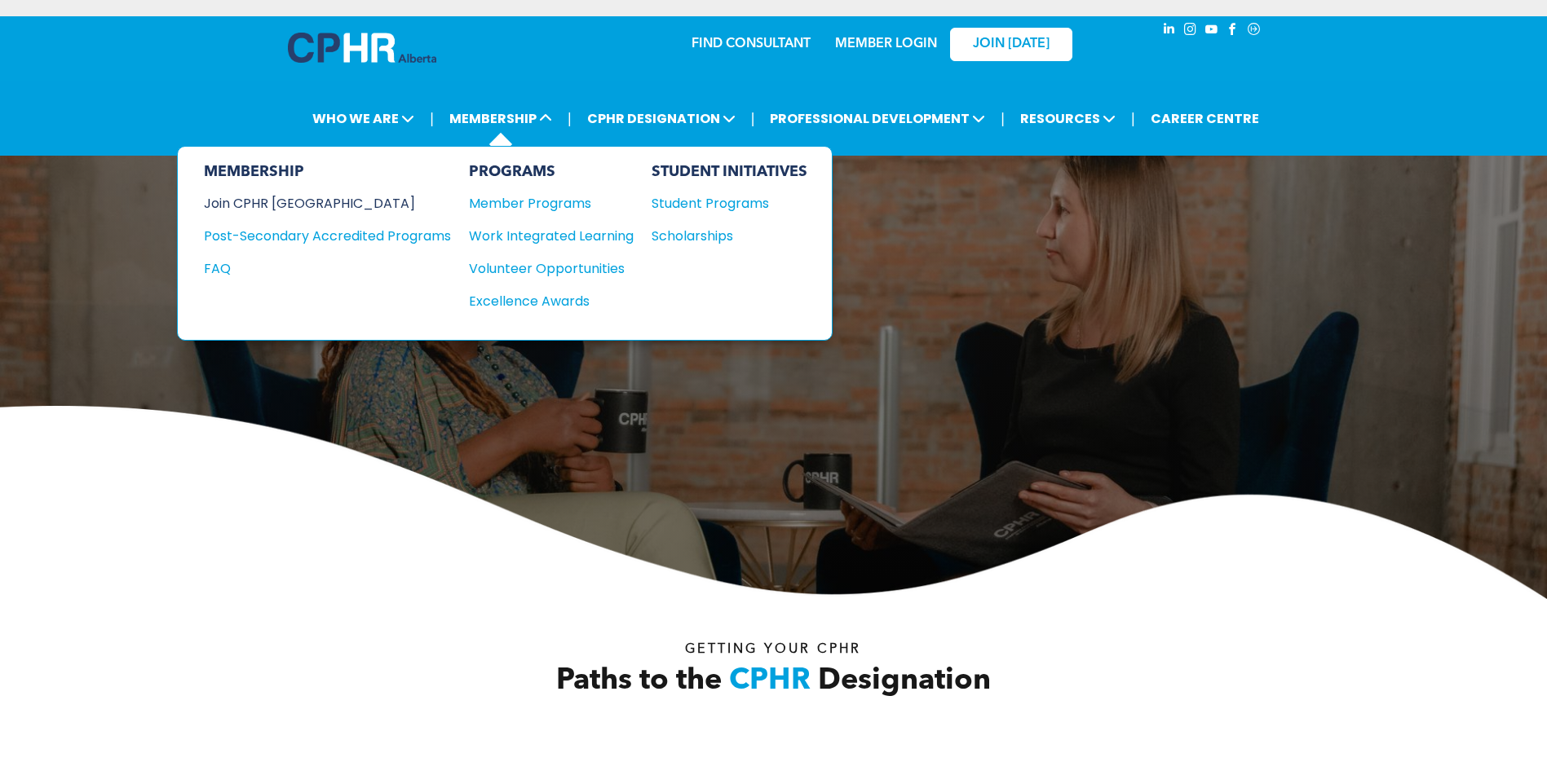
click at [296, 199] on div "Join CPHR [GEOGRAPHIC_DATA]" at bounding box center [314, 204] width 222 height 20
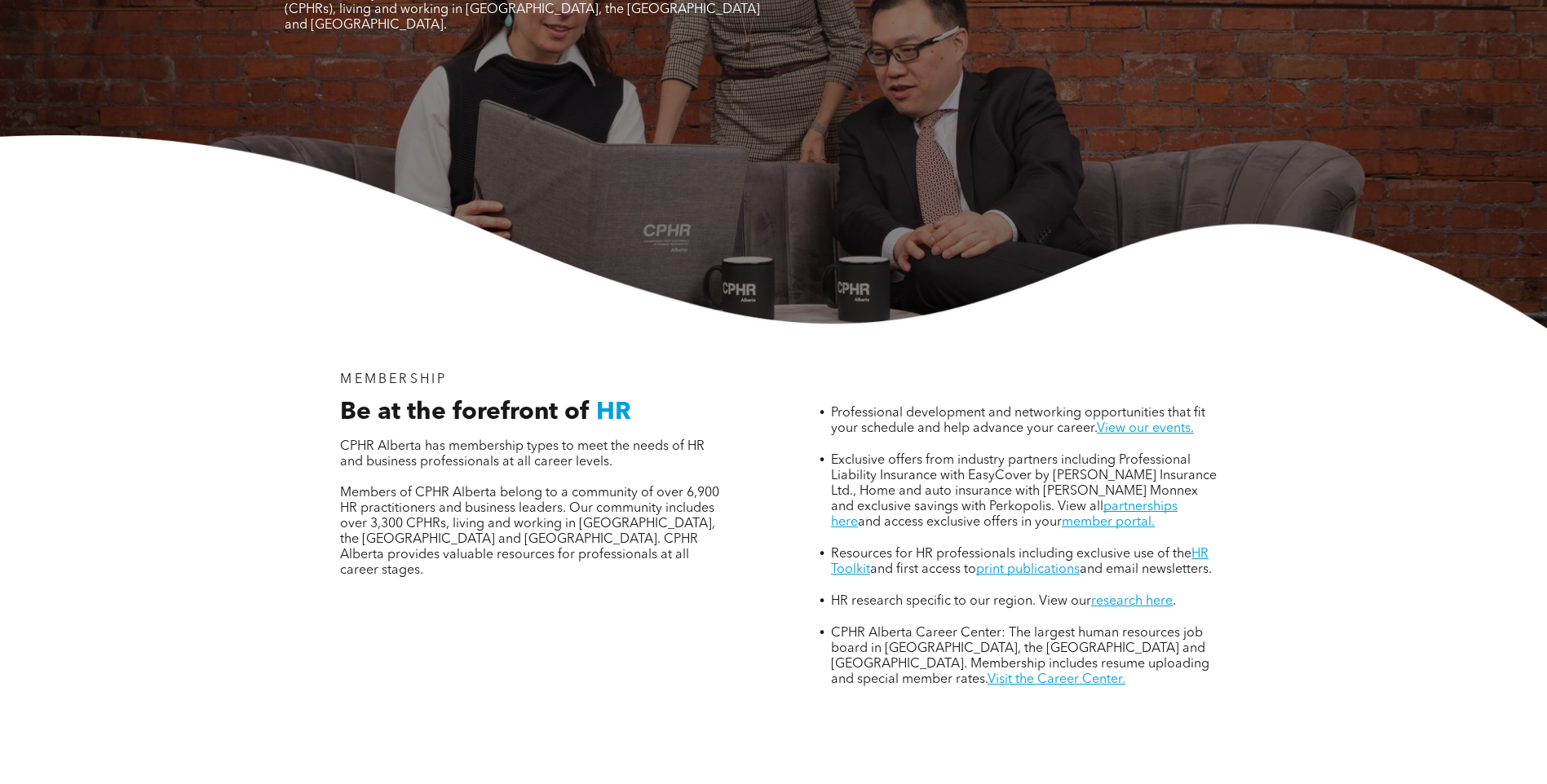
scroll to position [353, 0]
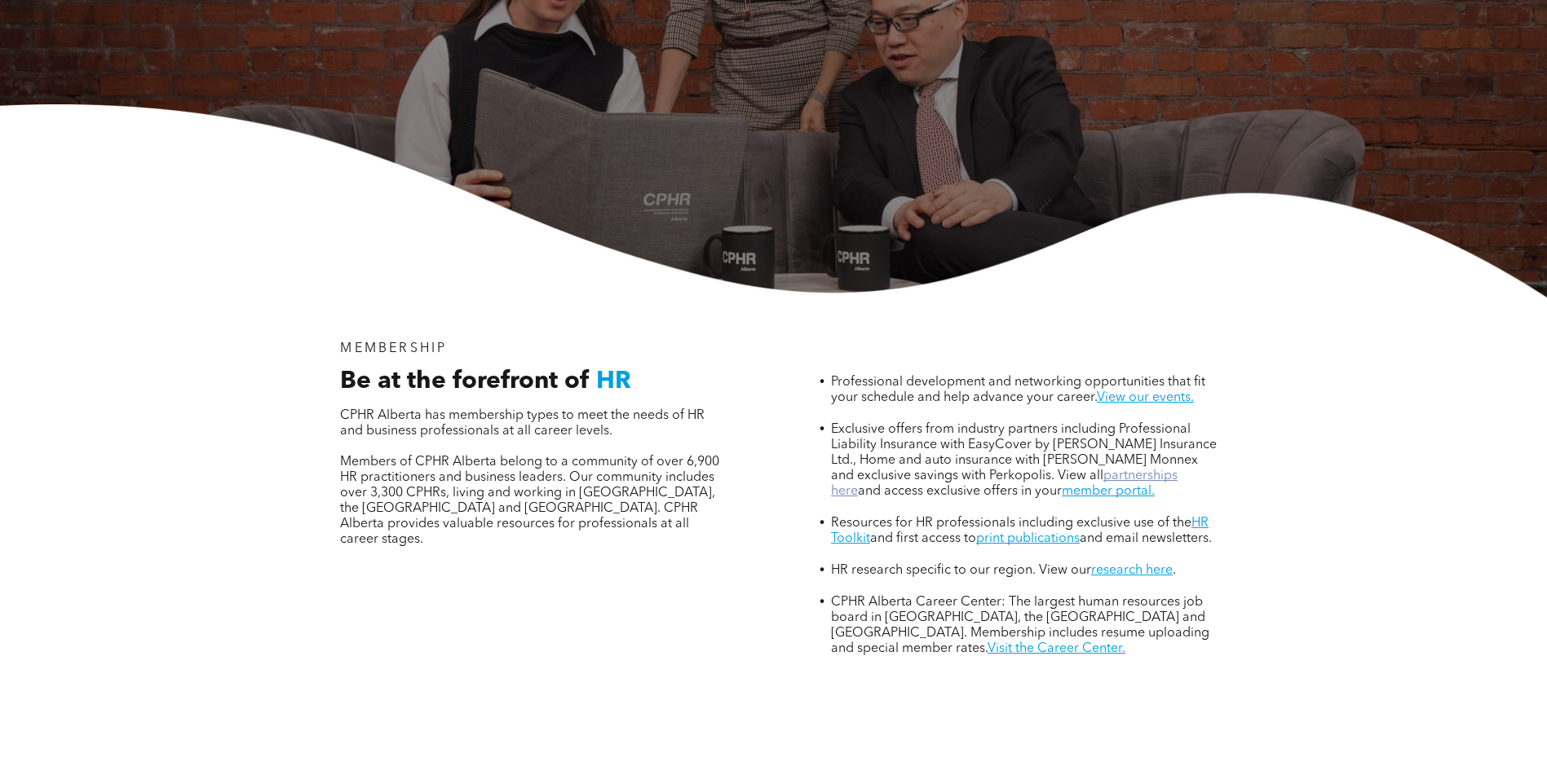
click at [1168, 470] on link "partnerships here" at bounding box center [1004, 484] width 347 height 29
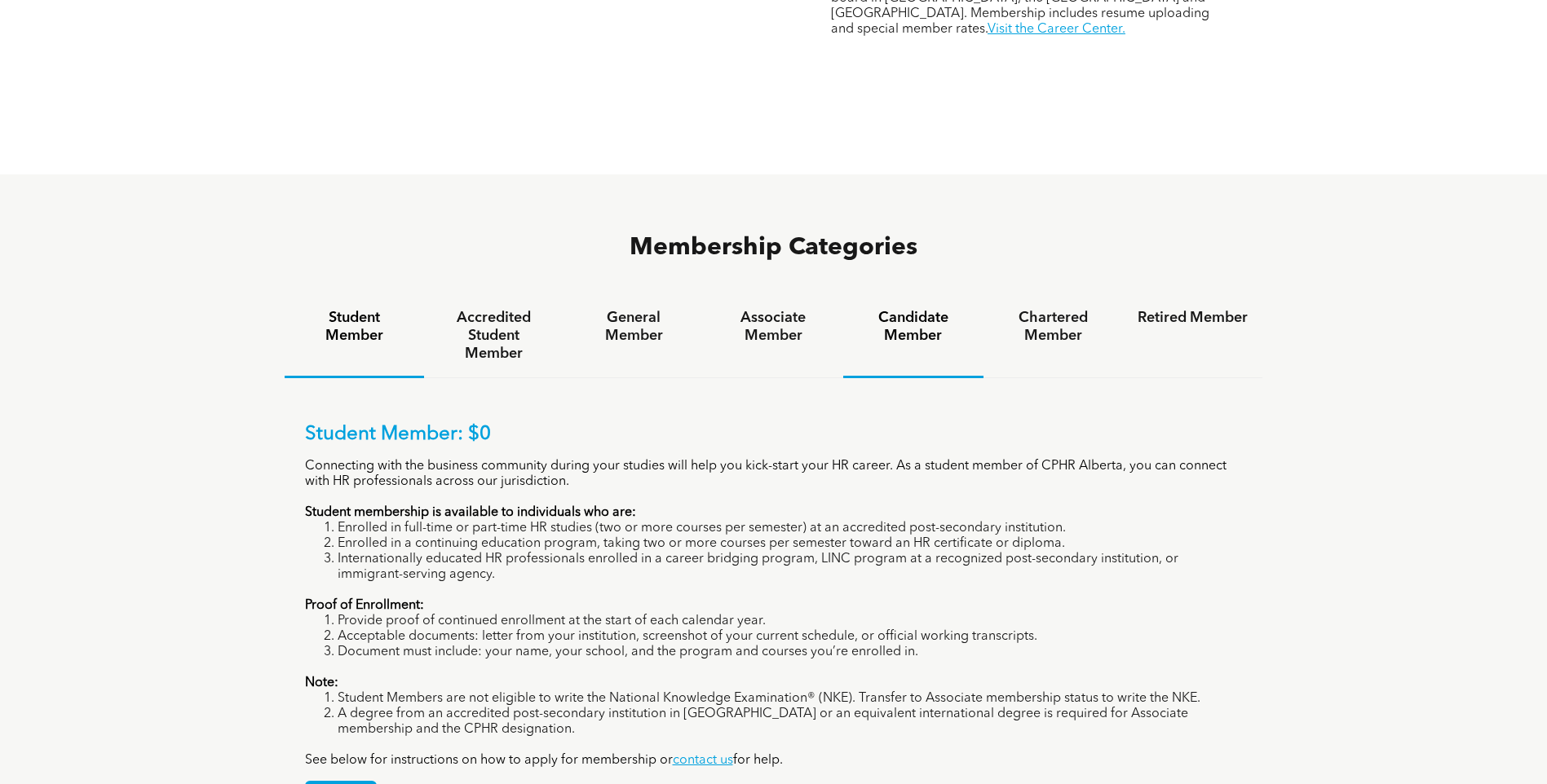
scroll to position [978, 0]
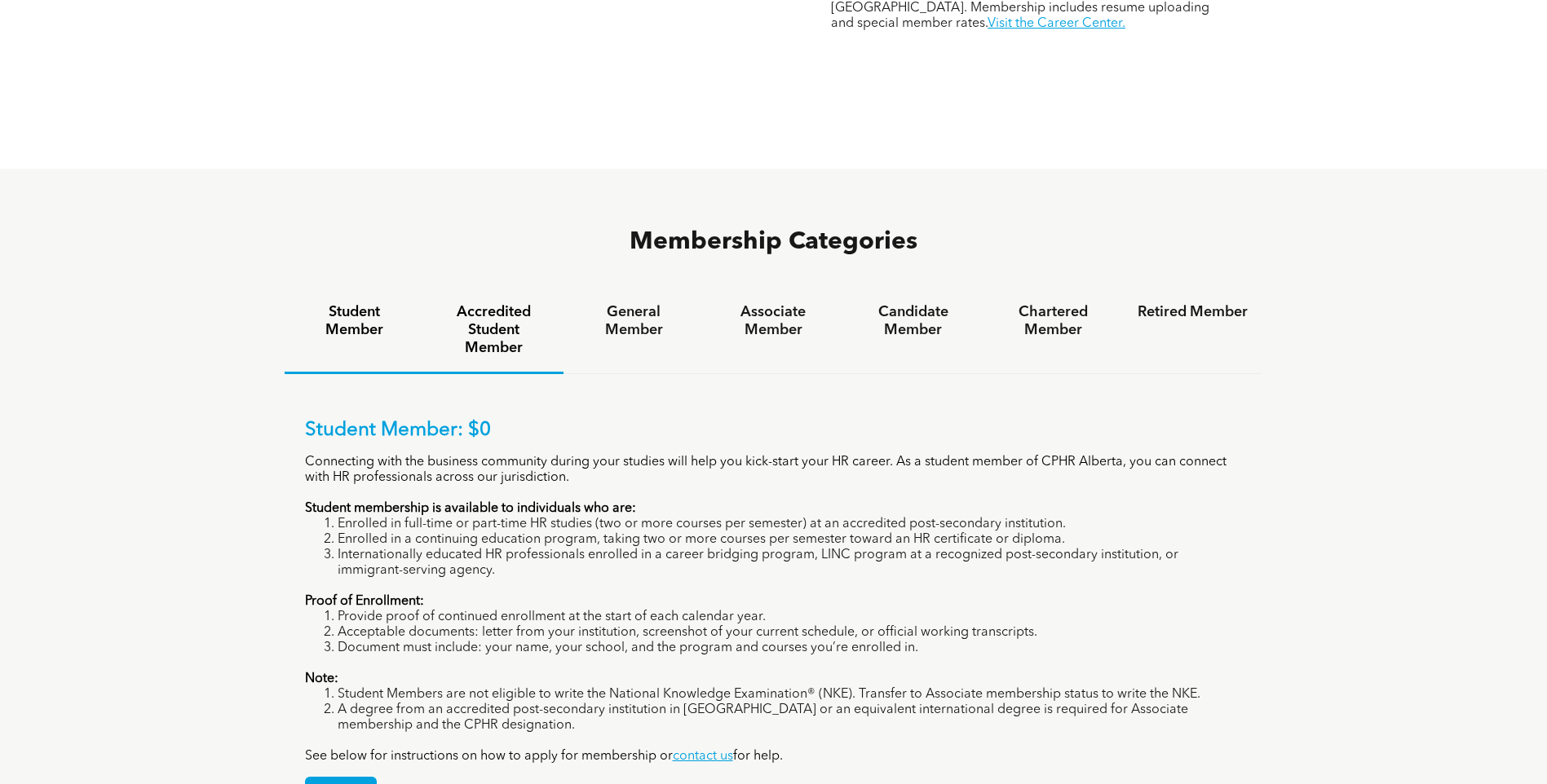
click at [502, 303] on h4 "Accredited Student Member" at bounding box center [494, 330] width 110 height 54
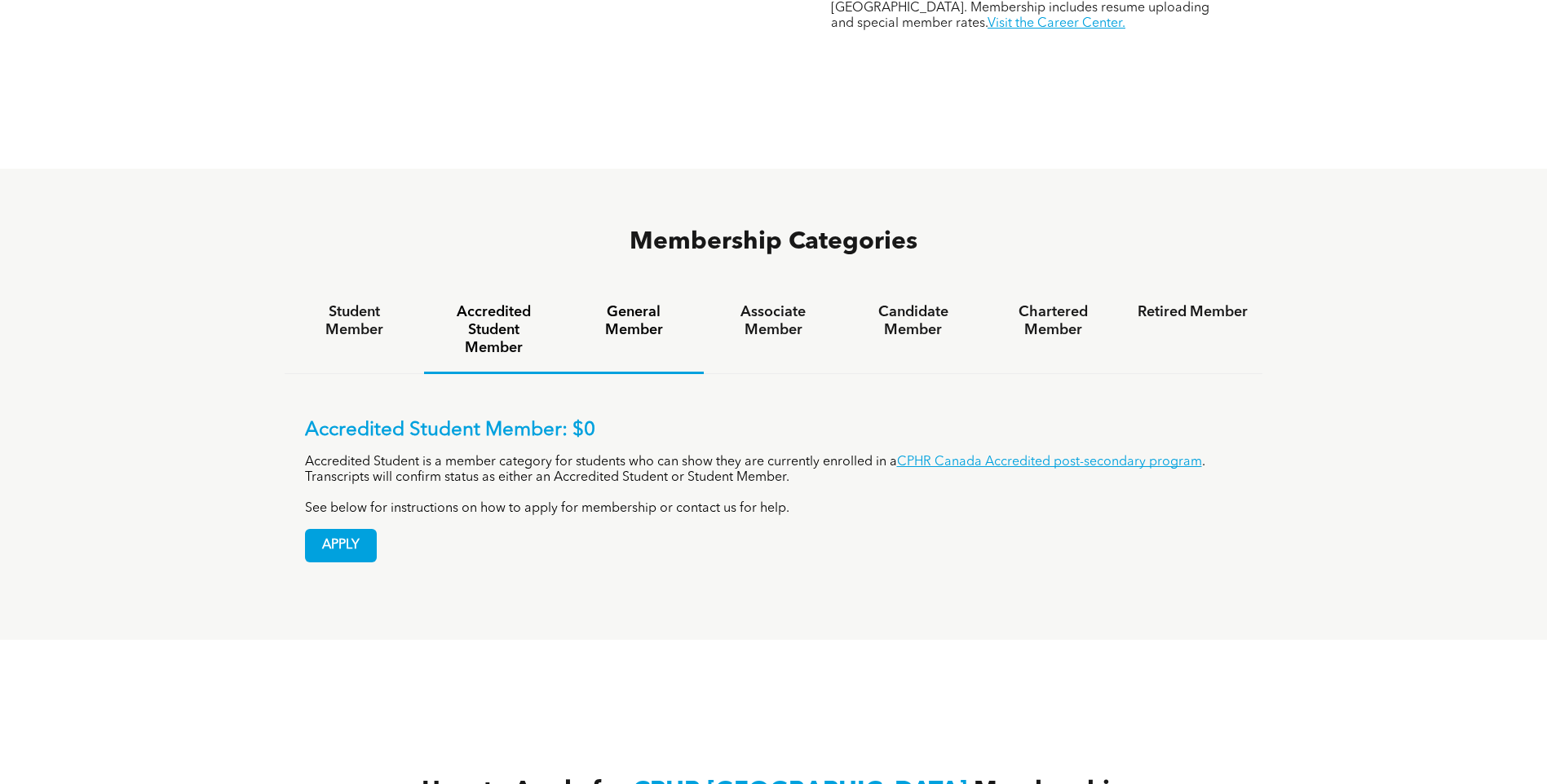
click at [617, 303] on h4 "General Member" at bounding box center [633, 321] width 110 height 35
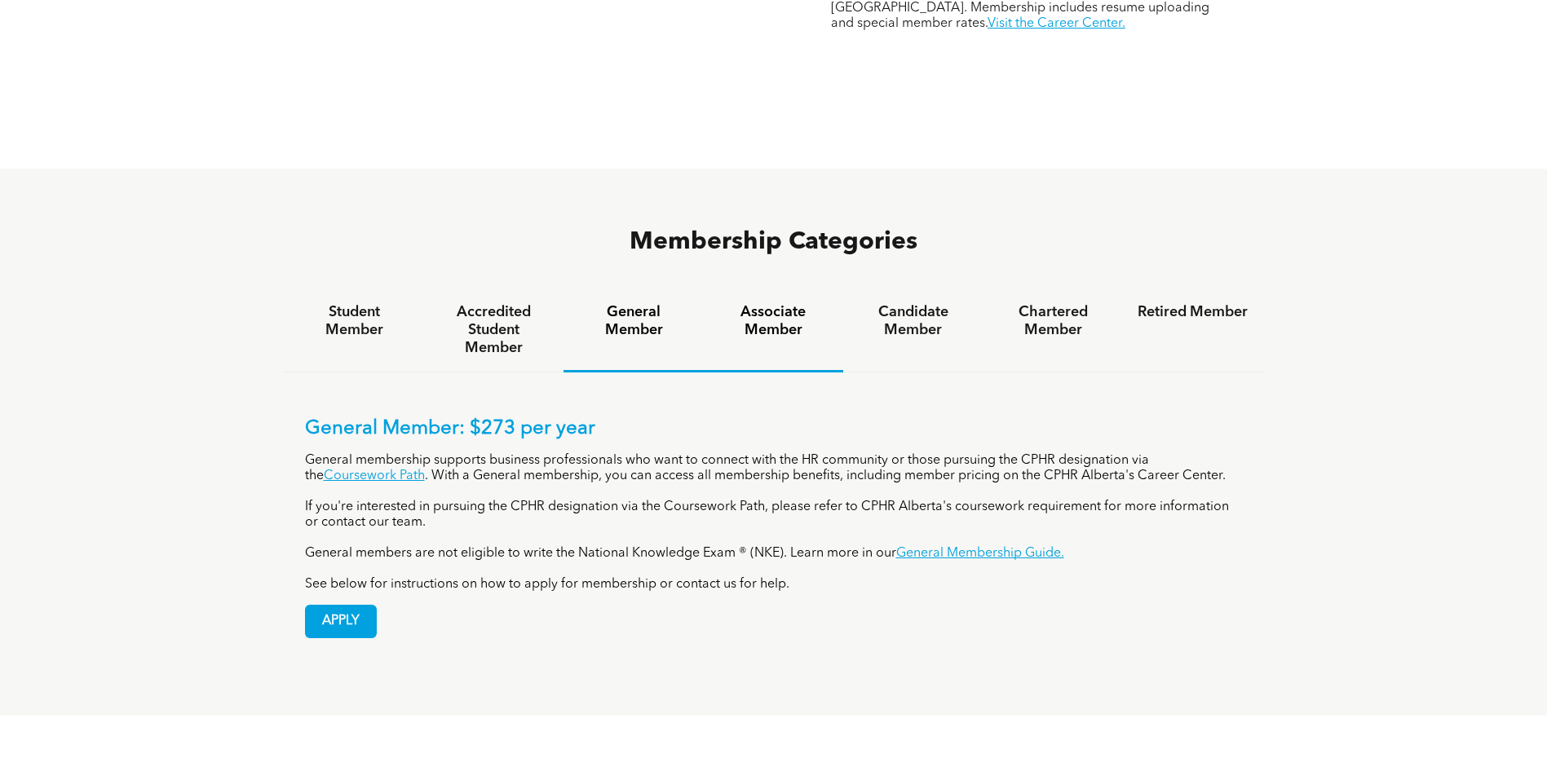
click at [774, 303] on h4 "Associate Member" at bounding box center [774, 321] width 110 height 35
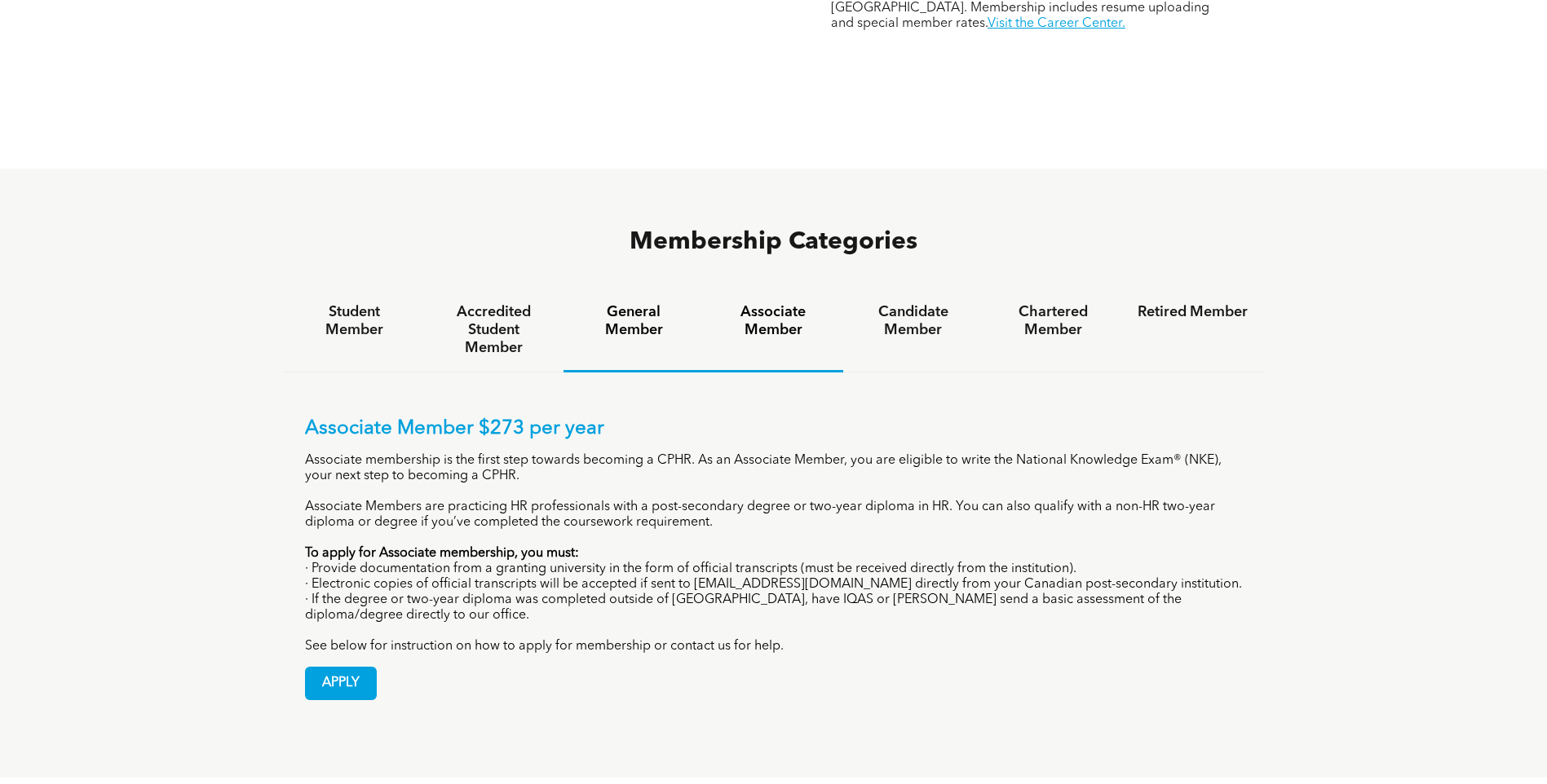
click at [648, 303] on h4 "General Member" at bounding box center [633, 321] width 110 height 35
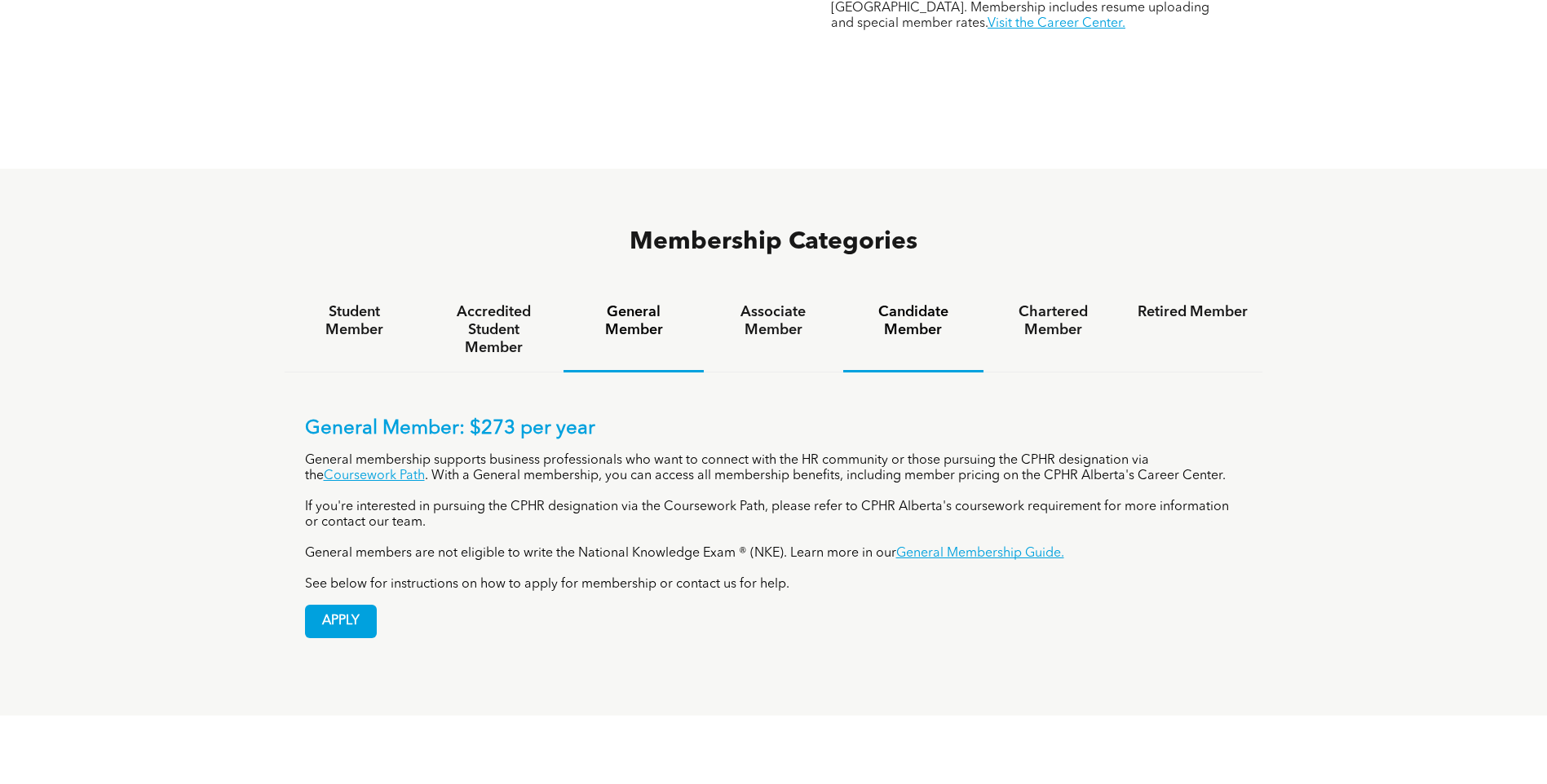
click at [917, 303] on h4 "Candidate Member" at bounding box center [913, 321] width 110 height 35
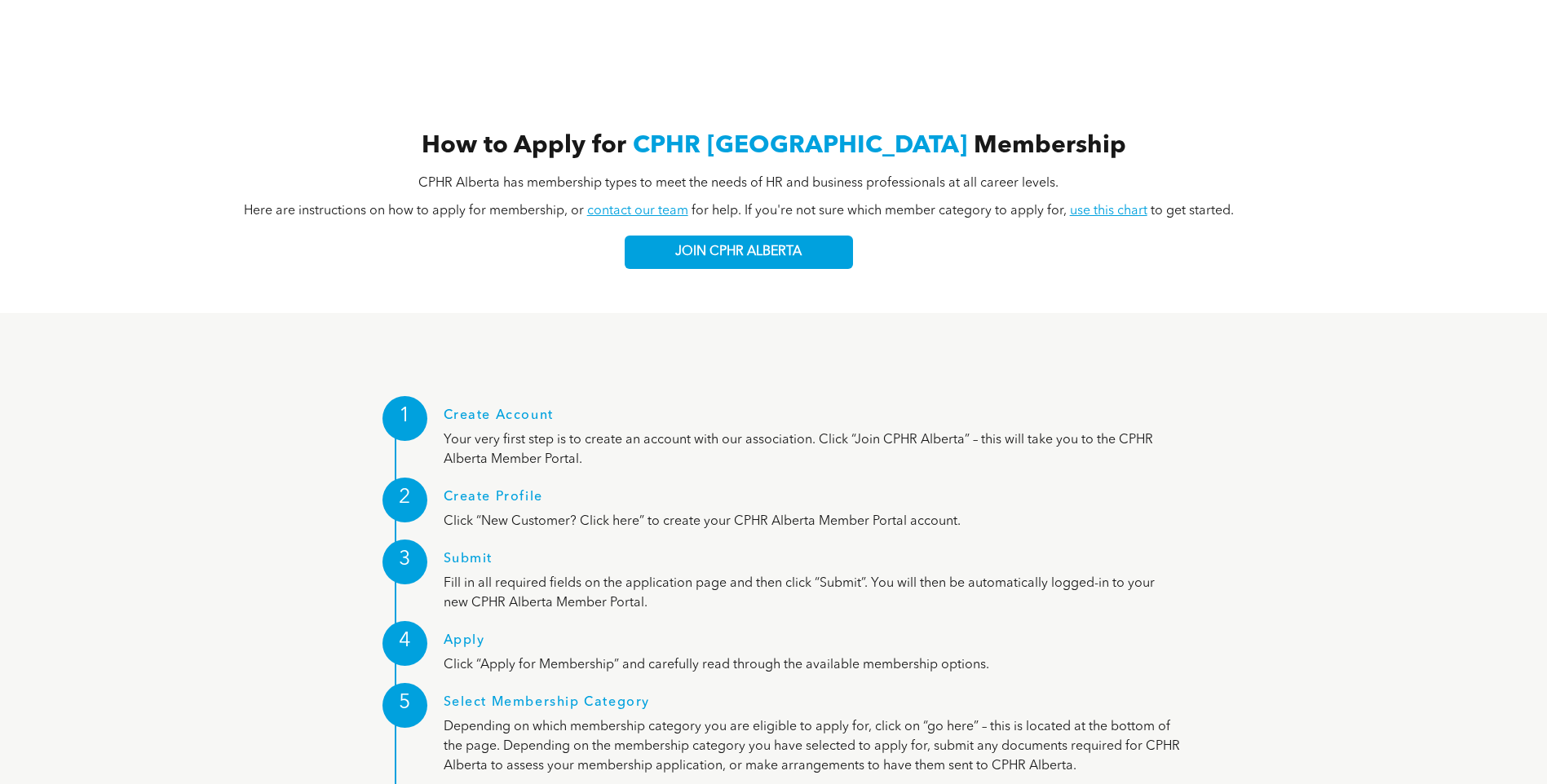
scroll to position [1685, 0]
click at [743, 243] on span "JOIN CPHR ALBERTA" at bounding box center [739, 251] width 127 height 15
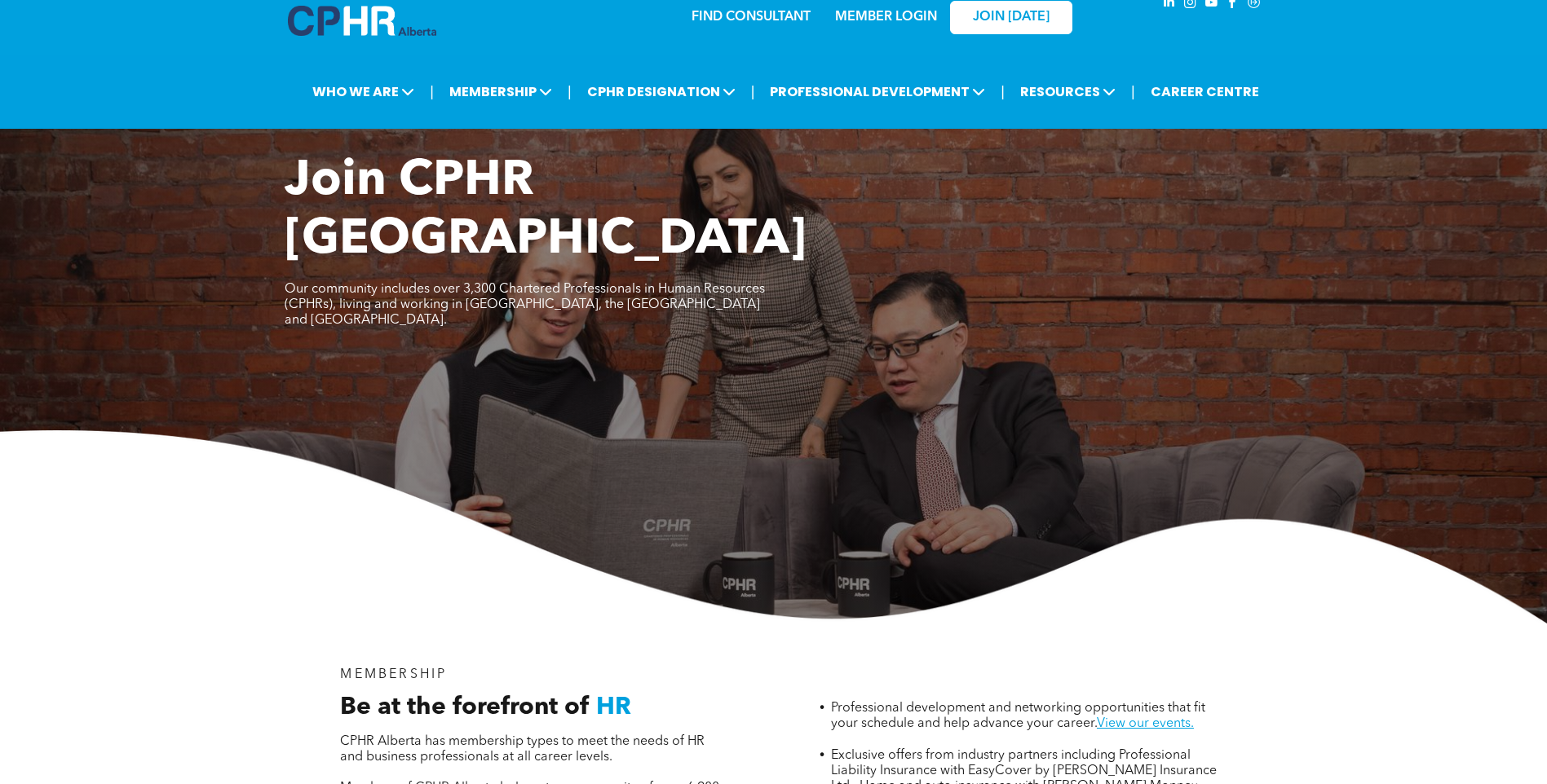
scroll to position [0, 0]
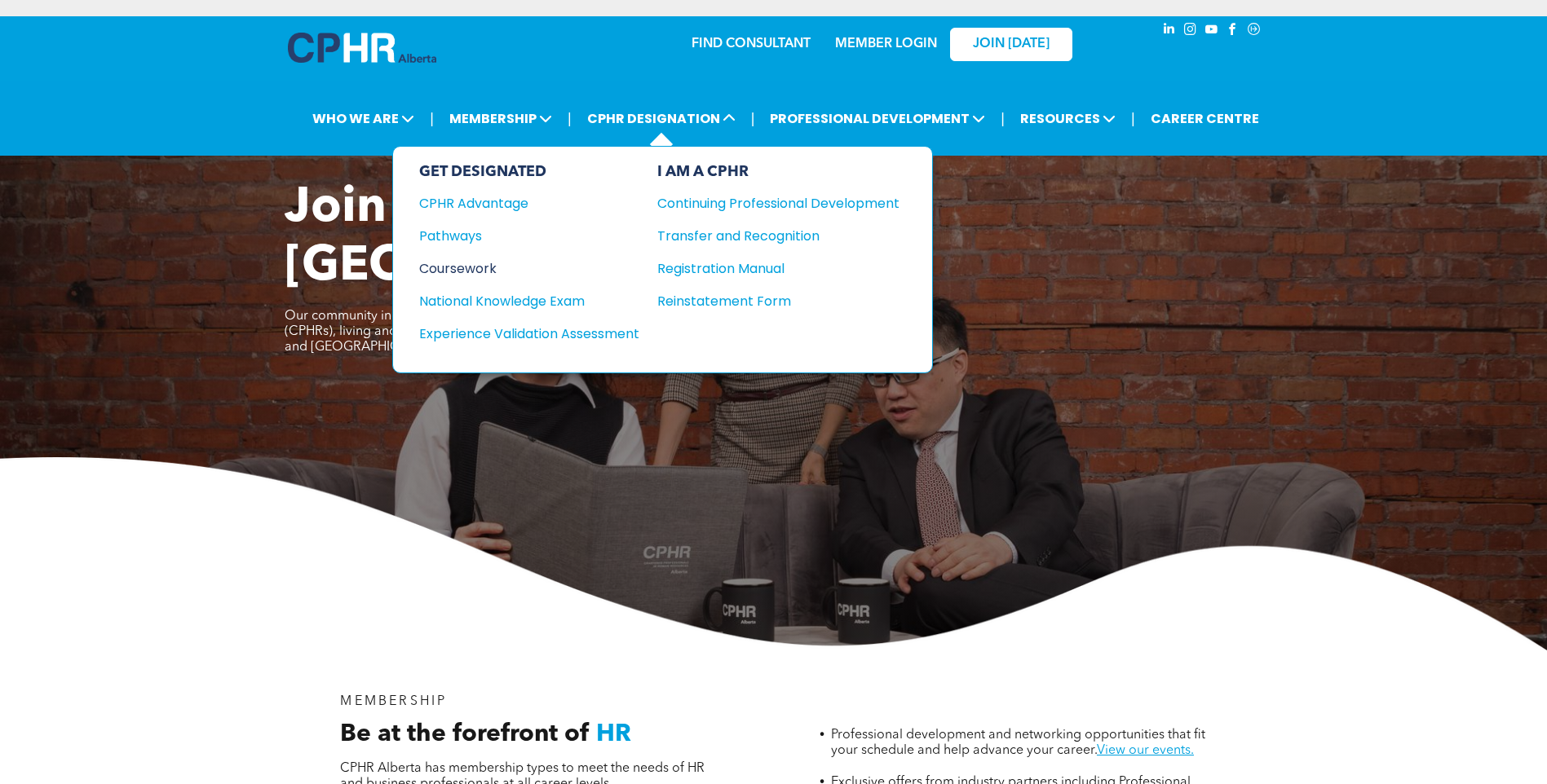
click at [493, 264] on div "Coursework" at bounding box center [518, 269] width 198 height 20
